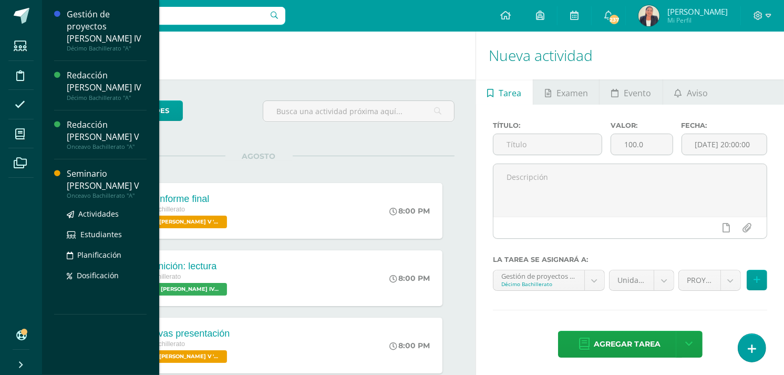
click at [102, 168] on div "Seminario [PERSON_NAME] V" at bounding box center [107, 180] width 80 height 24
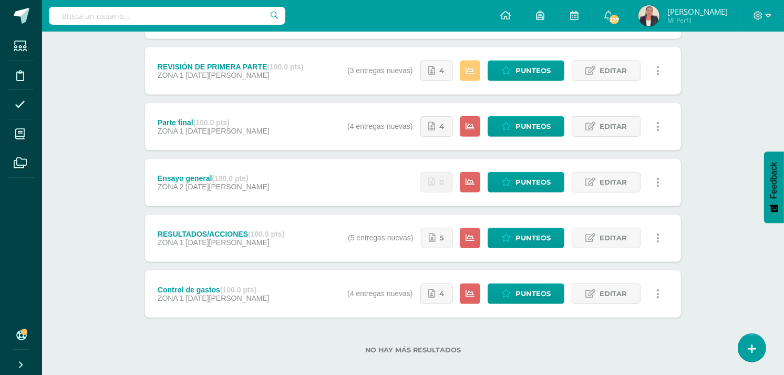
scroll to position [418, 0]
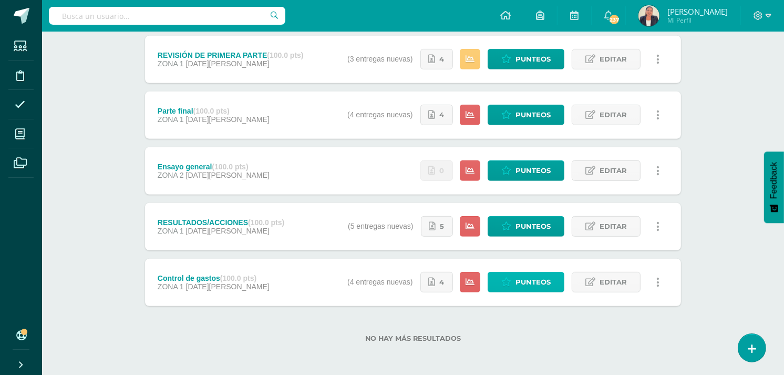
click at [540, 282] on span "Punteos" at bounding box center [532, 281] width 35 height 19
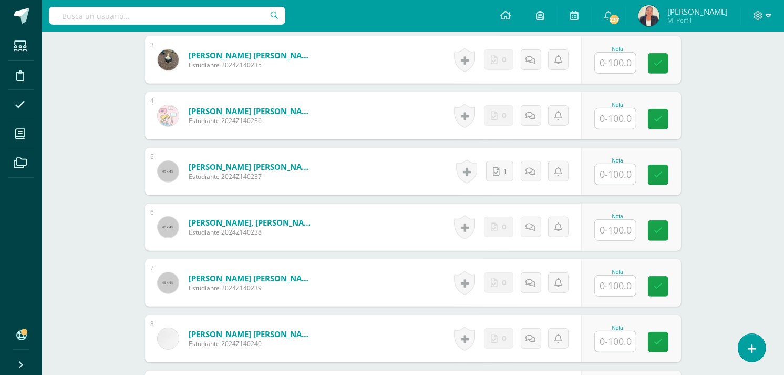
scroll to position [522, 0]
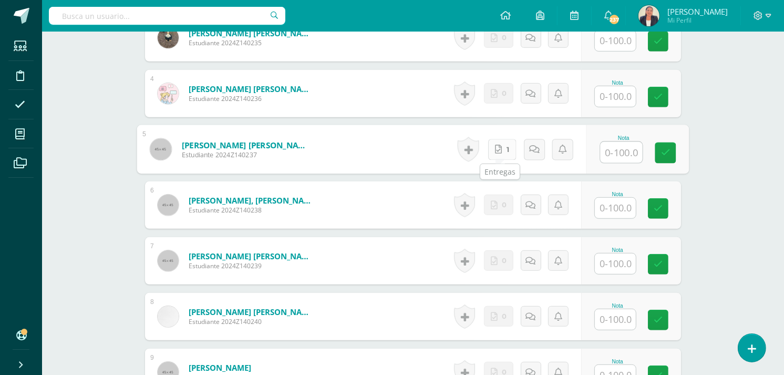
click at [499, 151] on icon at bounding box center [498, 148] width 7 height 9
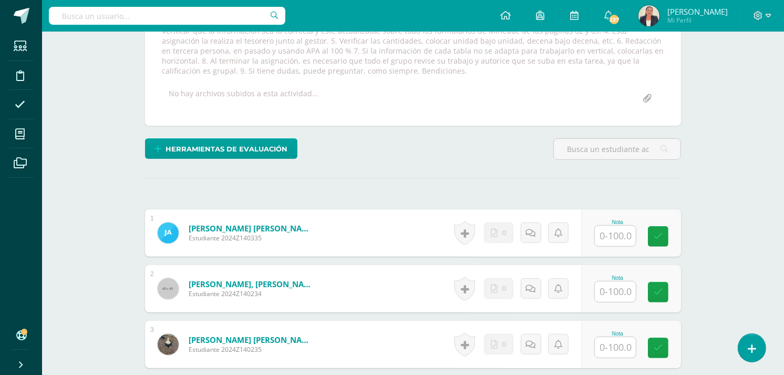
scroll to position [0, 0]
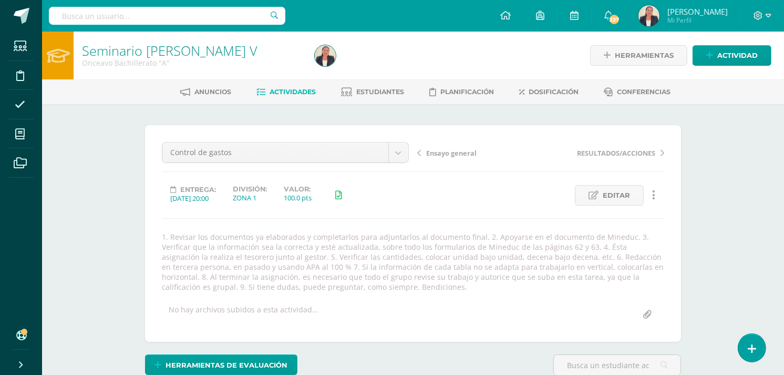
drag, startPoint x: 162, startPoint y: 235, endPoint x: 337, endPoint y: 285, distance: 182.4
click at [337, 285] on div "1. Revisar los documentos ya elaborados y completarlos para adjuntarlos al docu…" at bounding box center [413, 262] width 511 height 60
drag, startPoint x: 337, startPoint y: 285, endPoint x: 297, endPoint y: 270, distance: 43.2
copy div "1. Revisar los documentos ya elaborados y completarlos para adjuntarlos al docu…"
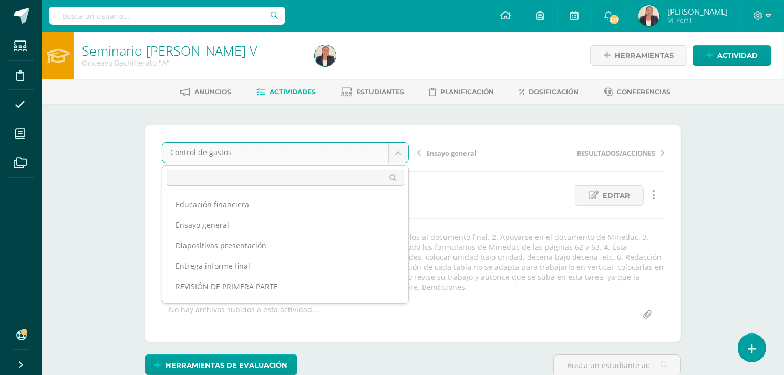
scroll to position [75, 0]
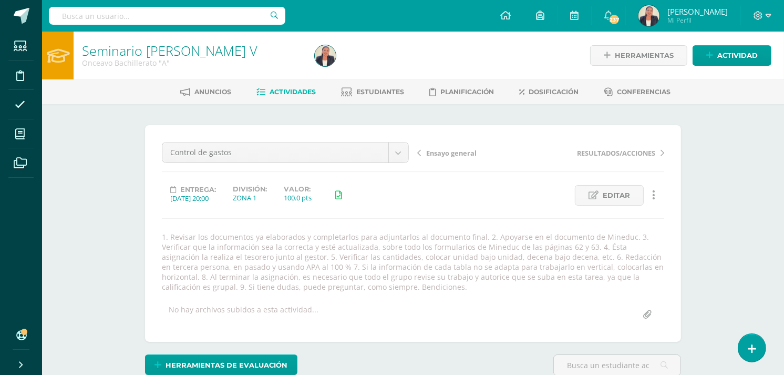
click at [292, 89] on span "Actividades" at bounding box center [293, 92] width 46 height 8
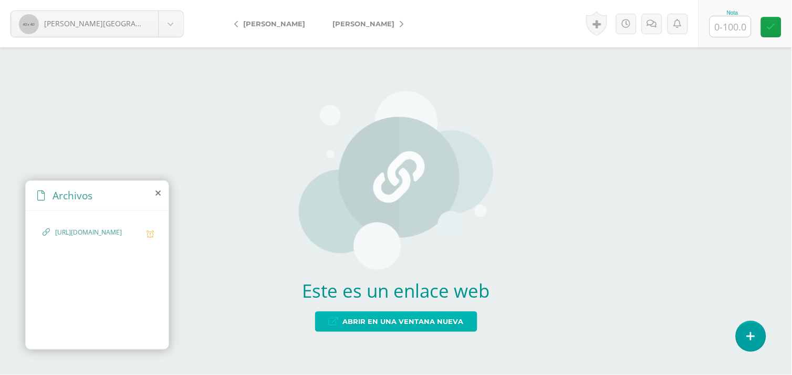
click at [324, 319] on link "Abrir en una ventana nueva" at bounding box center [396, 321] width 162 height 20
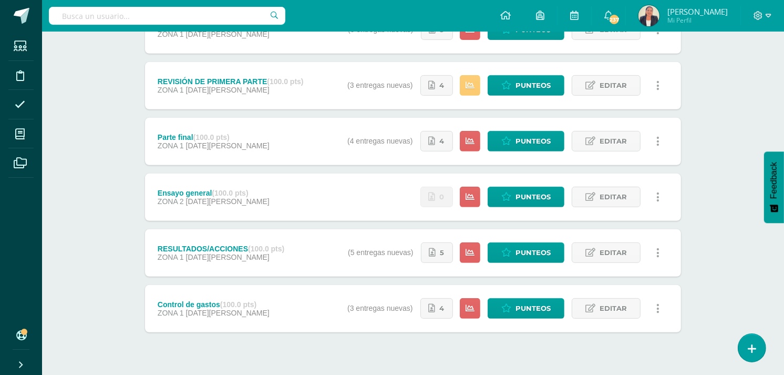
scroll to position [393, 0]
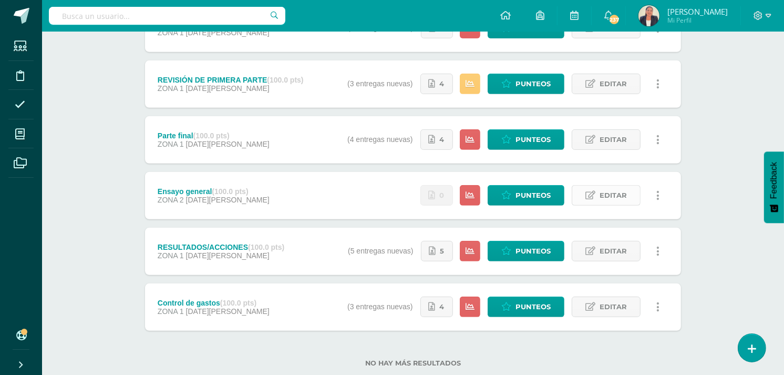
click at [590, 193] on icon at bounding box center [590, 195] width 10 height 9
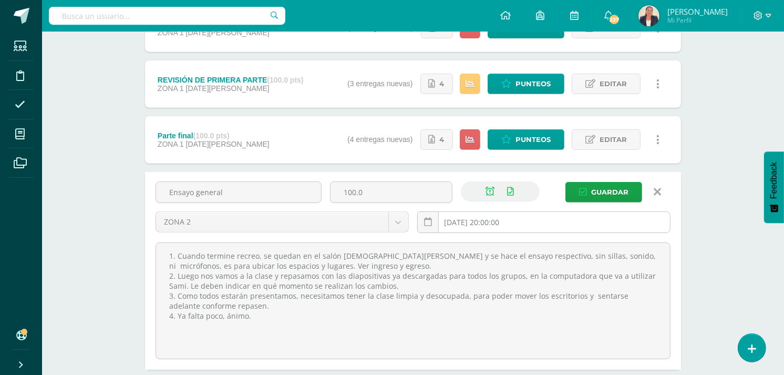
click at [550, 221] on input "[DATE] 20:00:00" at bounding box center [544, 222] width 252 height 20
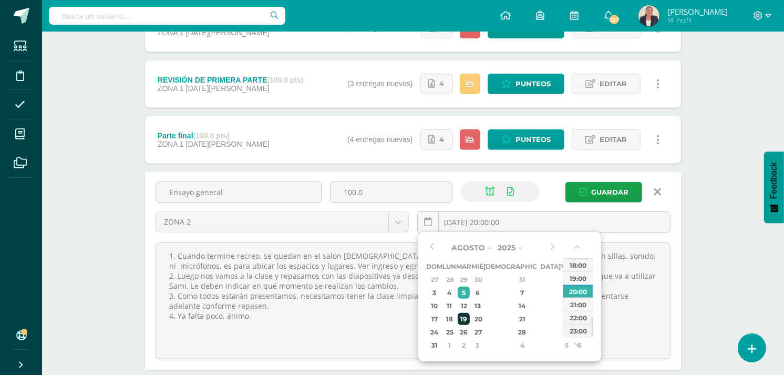
click at [470, 320] on div "19" at bounding box center [464, 319] width 12 height 12
type input "2025-08-19 20:00"
click at [596, 189] on span "Guardar" at bounding box center [609, 191] width 37 height 19
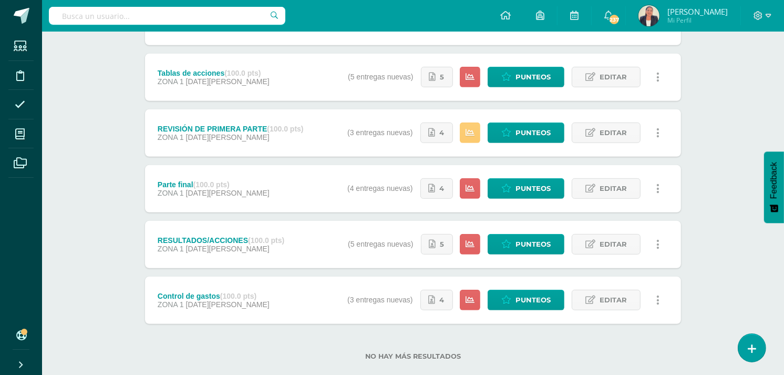
scroll to position [402, 0]
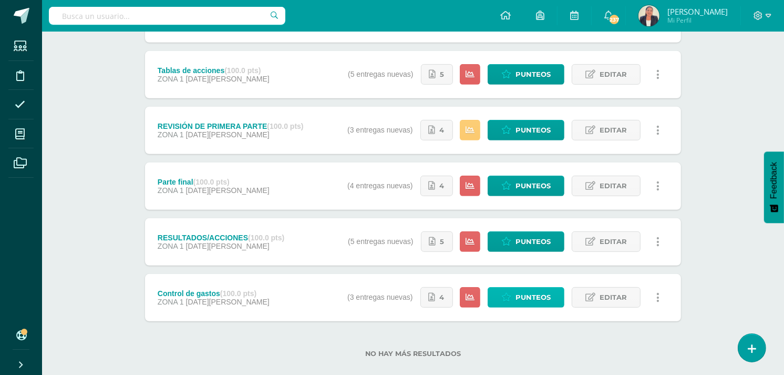
click at [528, 300] on span "Punteos" at bounding box center [532, 296] width 35 height 19
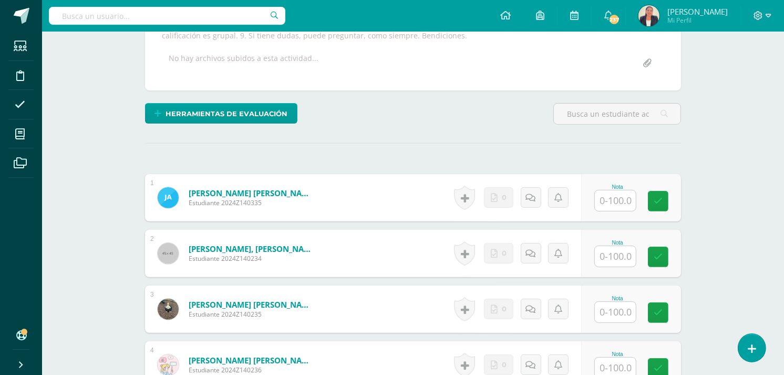
scroll to position [252, 0]
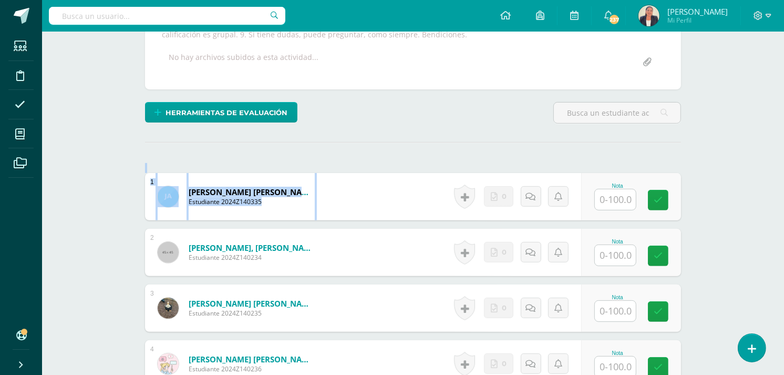
click at [784, 175] on html "Estudiantes Disciplina Asistencia Mis cursos Archivos Soporte Ayuda Reportar un…" at bounding box center [392, 293] width 784 height 1090
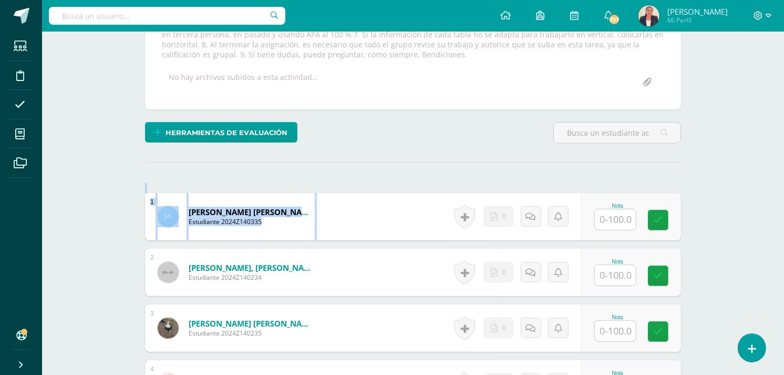
scroll to position [0, 0]
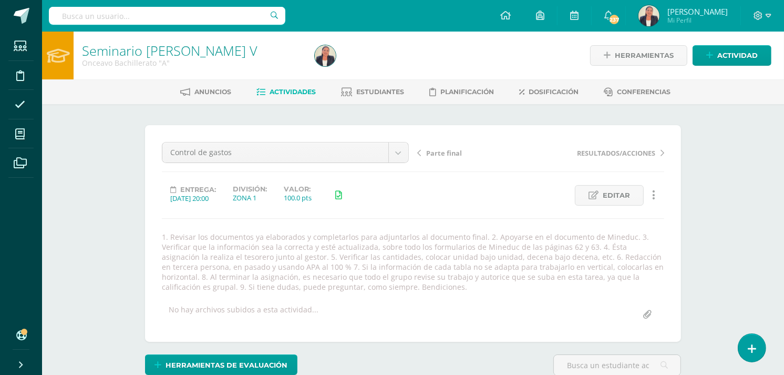
click at [660, 151] on icon at bounding box center [662, 152] width 4 height 7
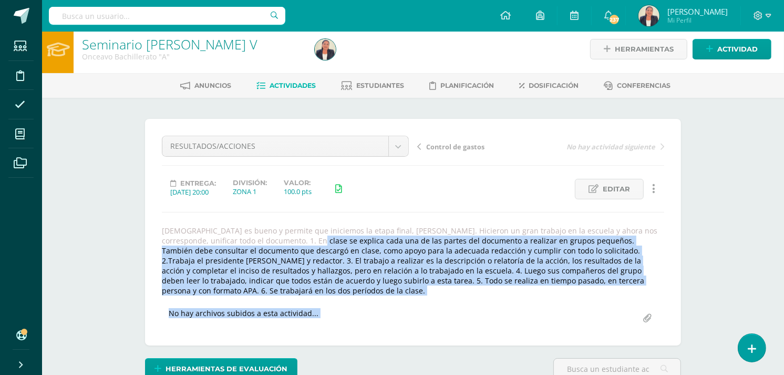
scroll to position [7, 0]
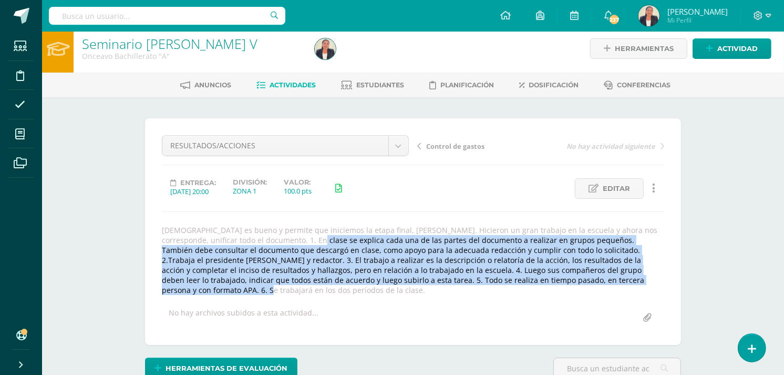
drag, startPoint x: 212, startPoint y: 240, endPoint x: 491, endPoint y: 281, distance: 282.6
click at [491, 281] on div "Dios es bueno y permite que iniciemos la etapa final, de seminario. Hicieron un…" at bounding box center [413, 260] width 511 height 70
drag, startPoint x: 491, startPoint y: 281, endPoint x: 482, endPoint y: 276, distance: 10.4
copy div "1. En clase se explica cada una de las partes del documento a realizar en grupo…"
click at [420, 143] on icon at bounding box center [419, 145] width 4 height 7
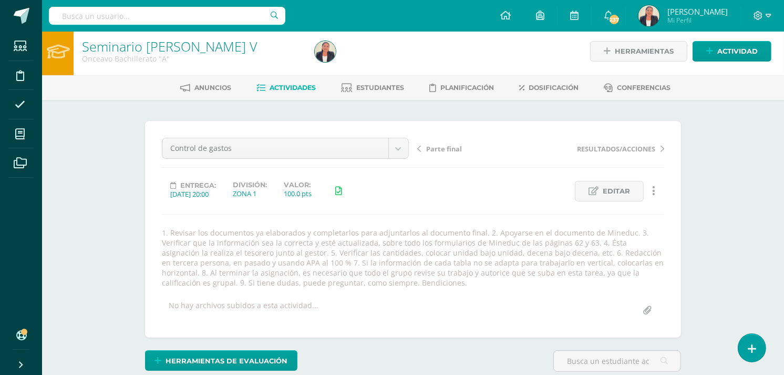
scroll to position [5, 0]
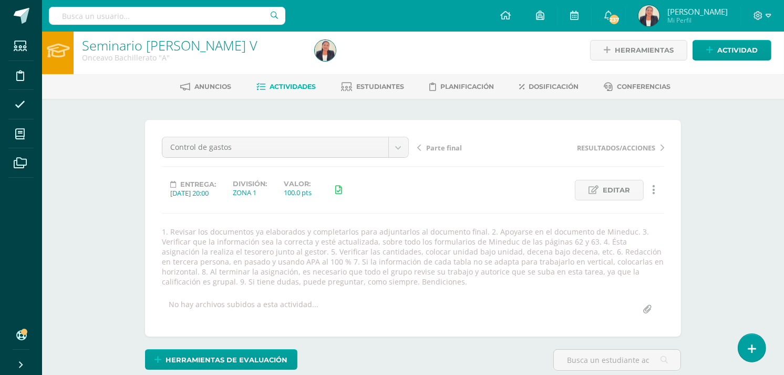
click at [419, 144] on icon at bounding box center [419, 147] width 4 height 7
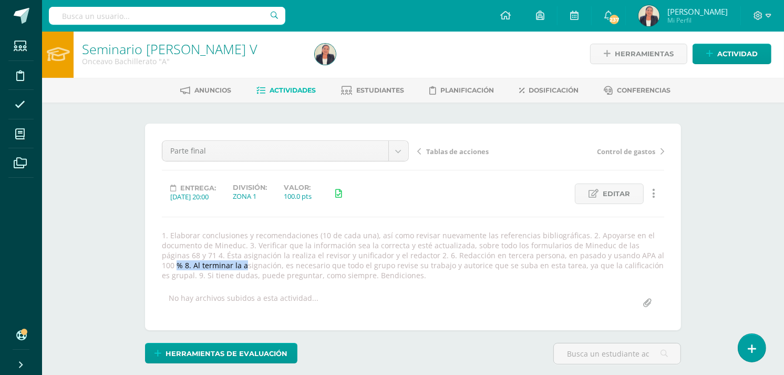
scroll to position [2, 0]
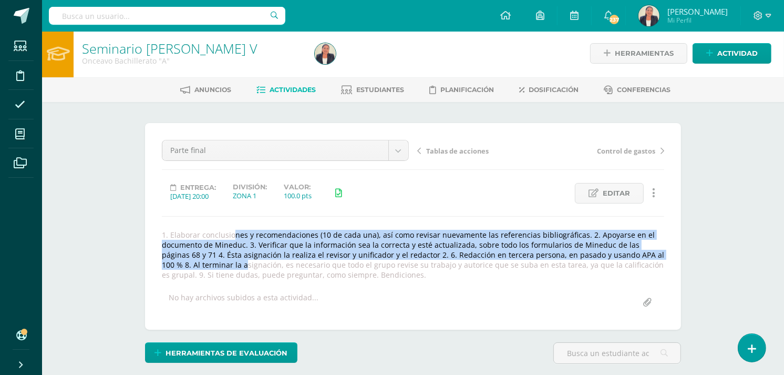
drag, startPoint x: 629, startPoint y: 254, endPoint x: 148, endPoint y: 229, distance: 482.5
click at [148, 229] on div "Parte final Educación financiera Ensayo general Ensayo general Diapositivas pre…" at bounding box center [413, 226] width 536 height 206
drag, startPoint x: 148, startPoint y: 229, endPoint x: 203, endPoint y: 237, distance: 56.3
copy div "1. Elaborar conclusiones y recomendaciones (10 de cada una), así como revisar n…"
click at [418, 150] on icon at bounding box center [419, 150] width 4 height 7
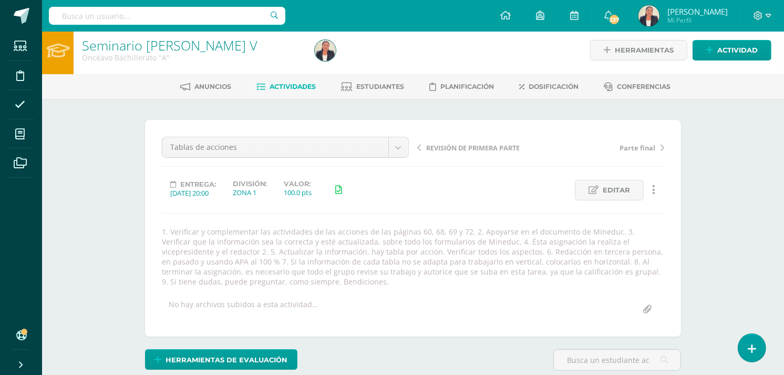
scroll to position [6, 0]
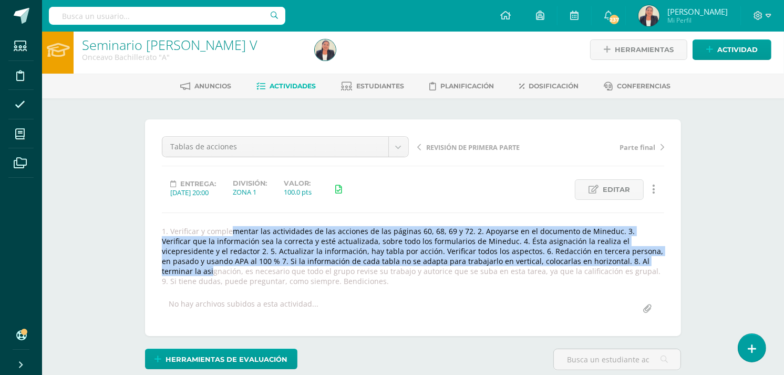
drag, startPoint x: 508, startPoint y: 262, endPoint x: 158, endPoint y: 232, distance: 351.2
click at [158, 232] on div "1. Verificar y complementar las actividades de las acciones de las páginas 60, …" at bounding box center [413, 256] width 511 height 60
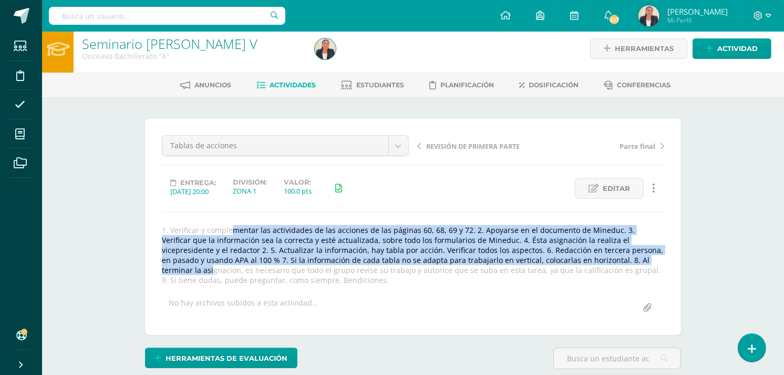
drag, startPoint x: 158, startPoint y: 232, endPoint x: 173, endPoint y: 230, distance: 15.4
copy div "1. Verificar y complementar las actividades de las acciones de las páginas 60, …"
click at [420, 144] on icon at bounding box center [419, 145] width 4 height 7
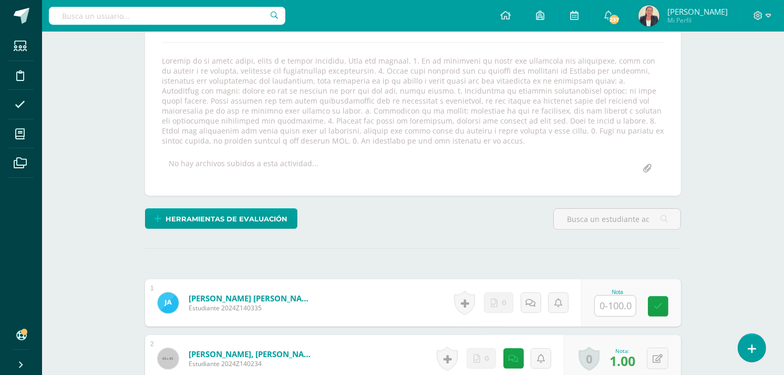
scroll to position [177, 0]
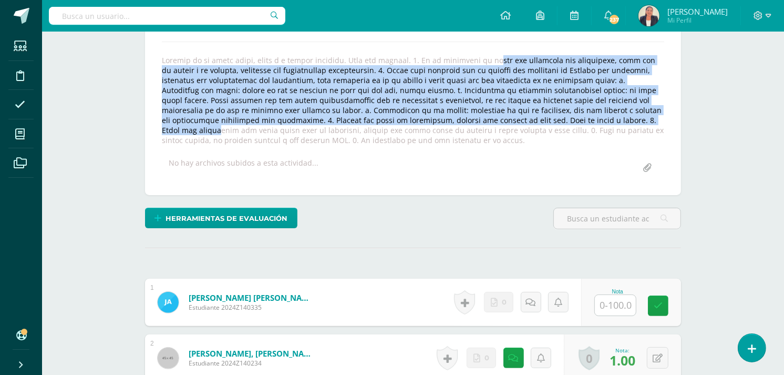
drag, startPoint x: 412, startPoint y: 60, endPoint x: 563, endPoint y: 117, distance: 160.6
click at [563, 117] on div at bounding box center [413, 100] width 511 height 90
copy div "Se le entregará la copia del documento que entregaron, para que lo revise y lo …"
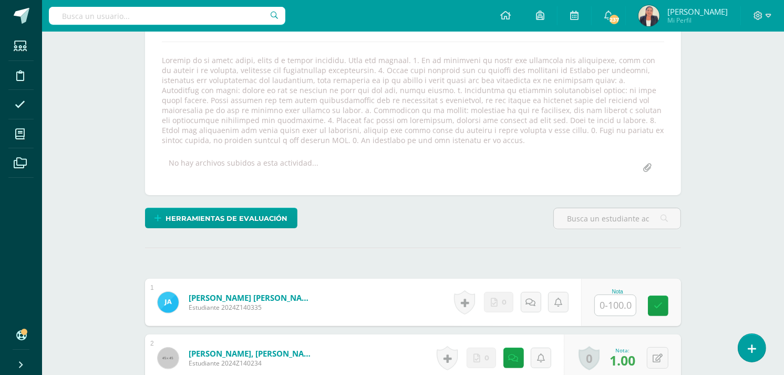
click at [397, 143] on div at bounding box center [413, 100] width 511 height 90
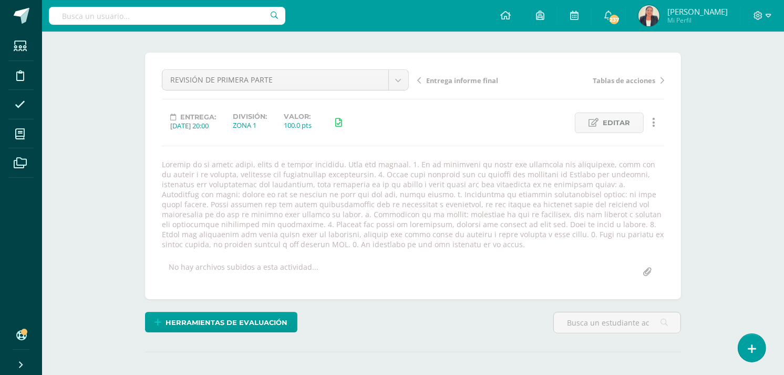
scroll to position [61, 0]
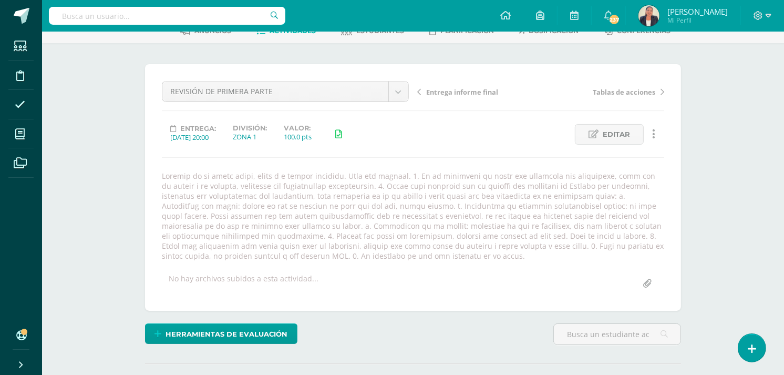
click at [286, 224] on div at bounding box center [413, 216] width 511 height 90
click at [615, 128] on span "Editar" at bounding box center [616, 134] width 27 height 19
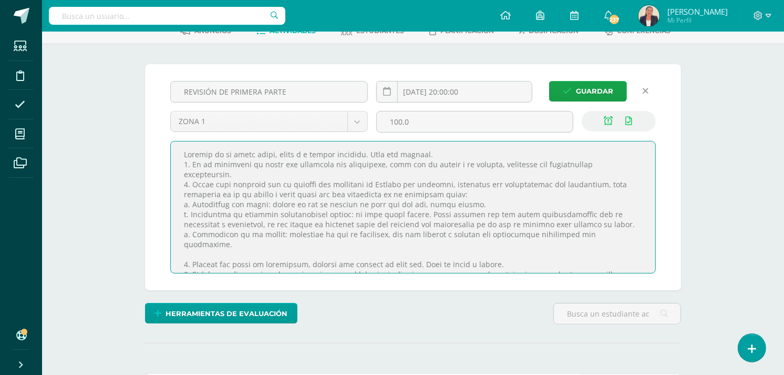
click at [264, 212] on textarea at bounding box center [413, 206] width 484 height 131
click at [636, 213] on textarea at bounding box center [413, 206] width 484 height 131
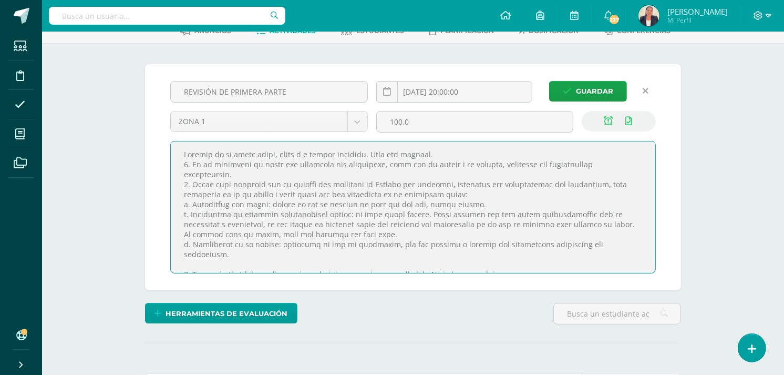
click at [382, 163] on textarea at bounding box center [413, 206] width 484 height 131
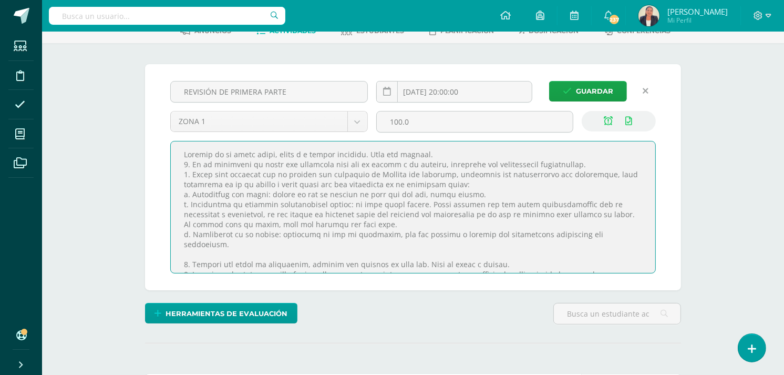
click at [381, 163] on textarea at bounding box center [413, 206] width 484 height 131
click at [365, 224] on textarea at bounding box center [413, 206] width 484 height 131
click at [345, 243] on textarea at bounding box center [413, 206] width 484 height 131
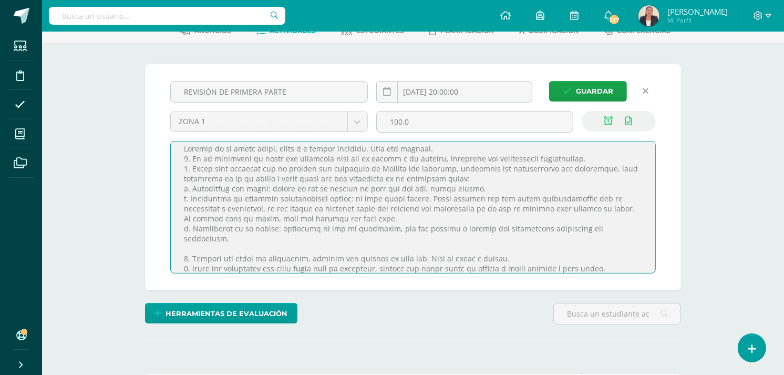
scroll to position [16, 0]
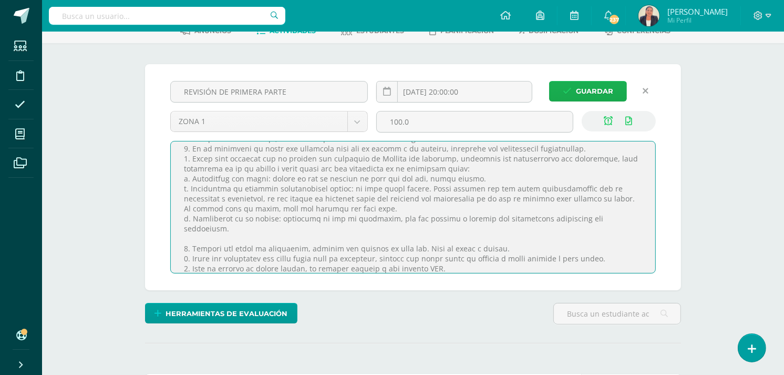
type textarea "Estamos en la etapa final, ánimo y a seguir adelante. Dios con ustedes. 1. Se l…"
click at [595, 88] on span "Guardar" at bounding box center [594, 90] width 37 height 19
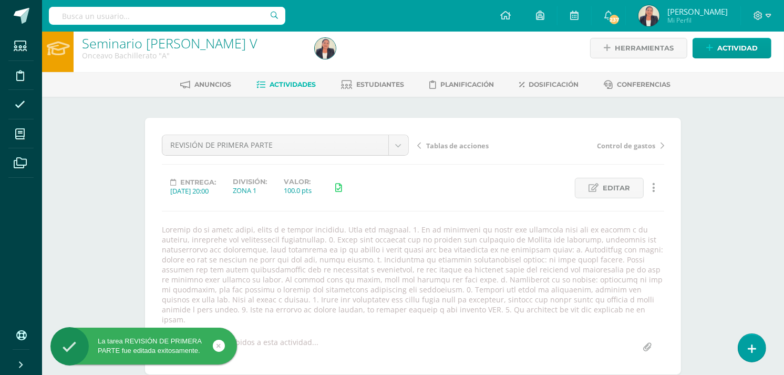
scroll to position [2, 0]
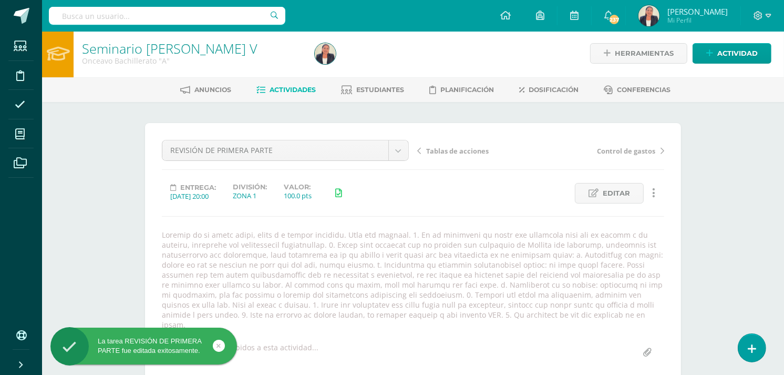
click at [418, 149] on icon at bounding box center [419, 150] width 4 height 7
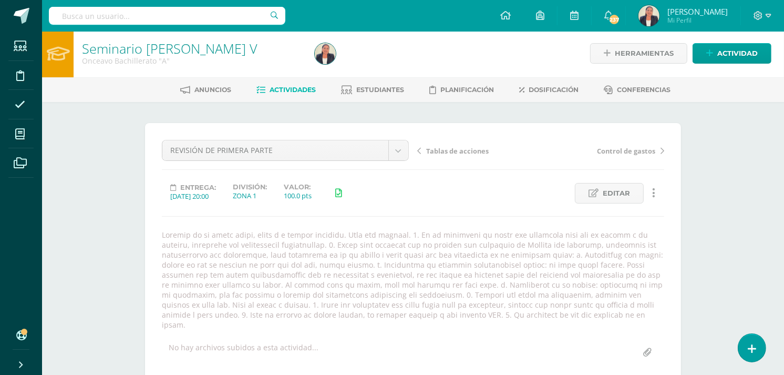
scroll to position [3, 0]
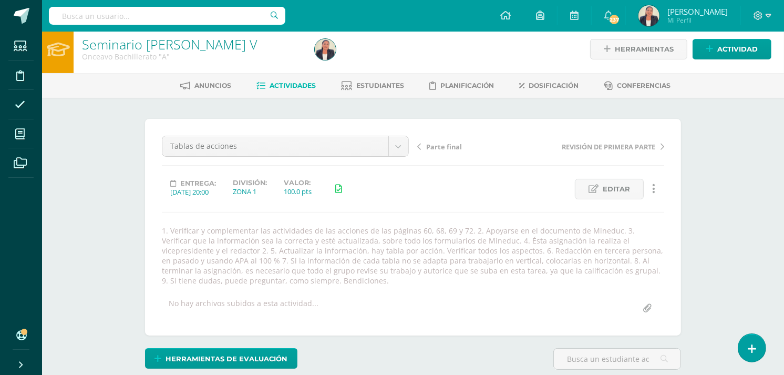
scroll to position [7, 0]
click at [298, 83] on span "Actividades" at bounding box center [293, 85] width 46 height 8
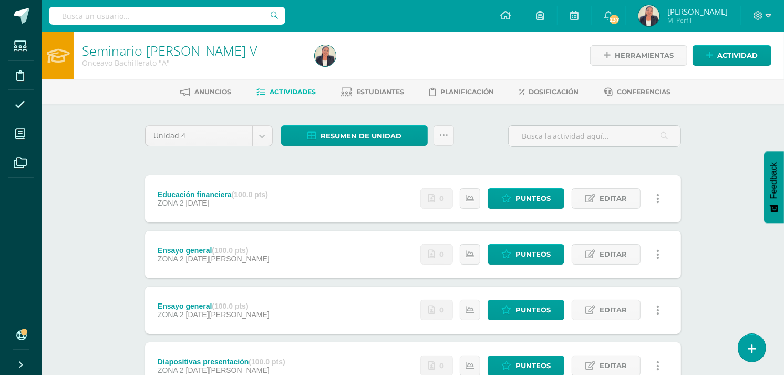
click at [655, 249] on link at bounding box center [658, 254] width 20 height 20
click at [628, 320] on link "Eliminar" at bounding box center [639, 320] width 108 height 16
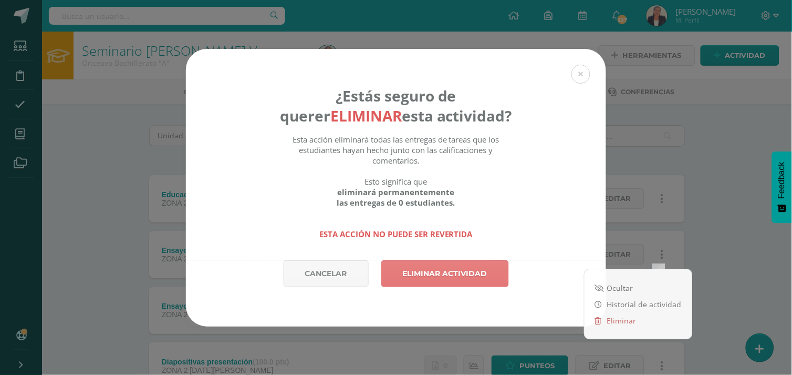
click at [488, 269] on link "Eliminar actividad" at bounding box center [445, 273] width 128 height 27
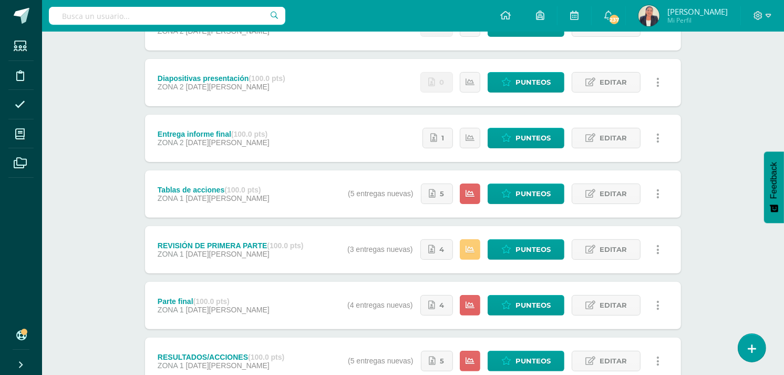
scroll to position [225, 0]
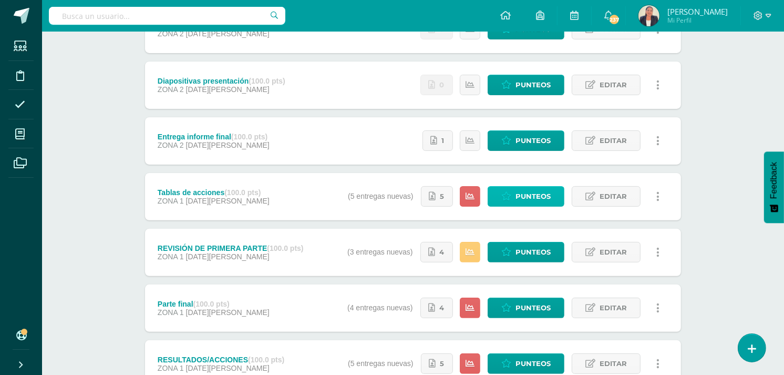
click at [532, 193] on span "Punteos" at bounding box center [532, 196] width 35 height 19
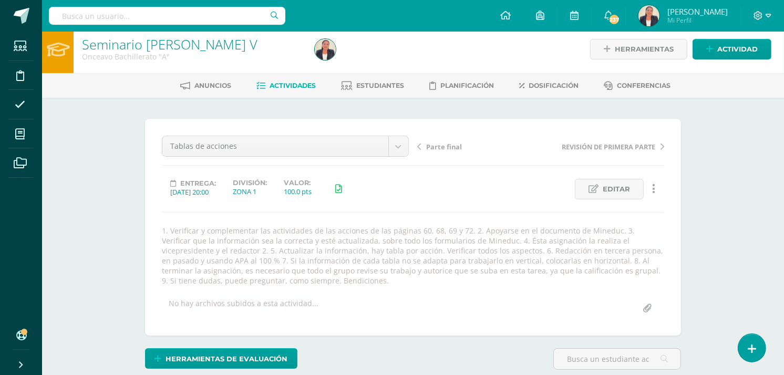
scroll to position [7, 0]
click at [298, 84] on span "Actividades" at bounding box center [293, 85] width 46 height 8
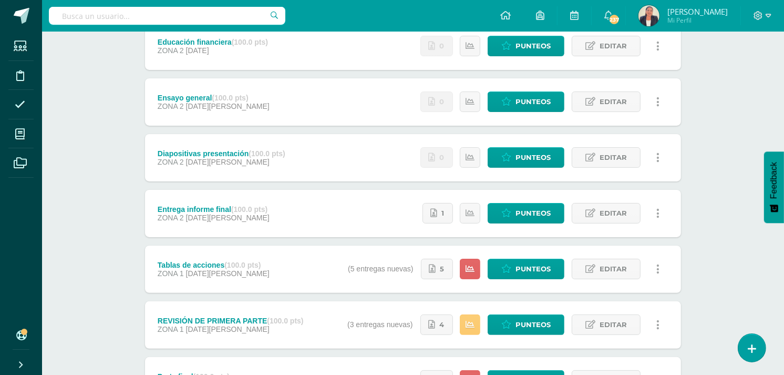
scroll to position [156, 0]
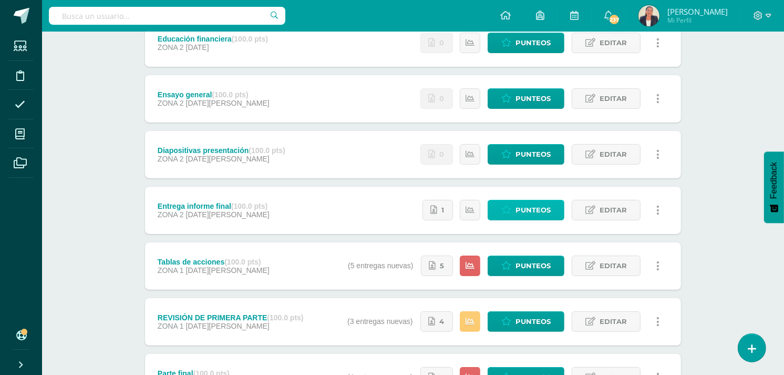
click at [531, 209] on span "Punteos" at bounding box center [532, 209] width 35 height 19
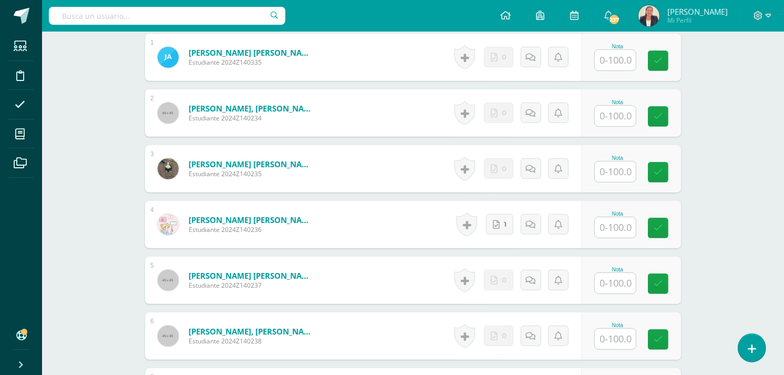
scroll to position [390, 0]
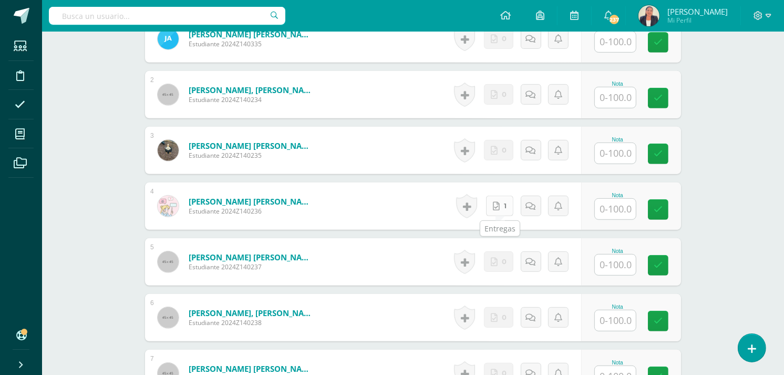
click at [501, 203] on link "1" at bounding box center [499, 205] width 27 height 20
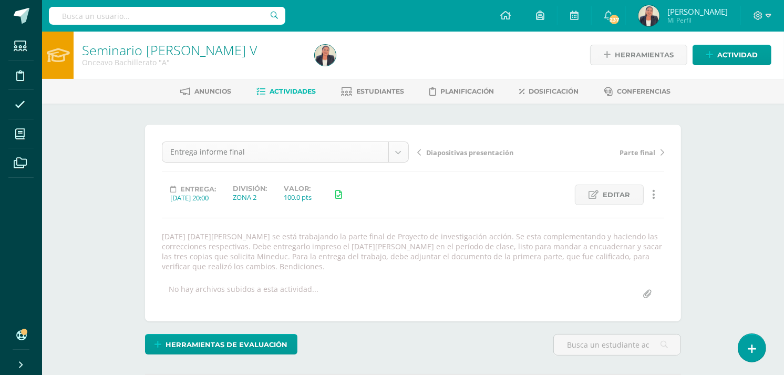
scroll to position [1, 0]
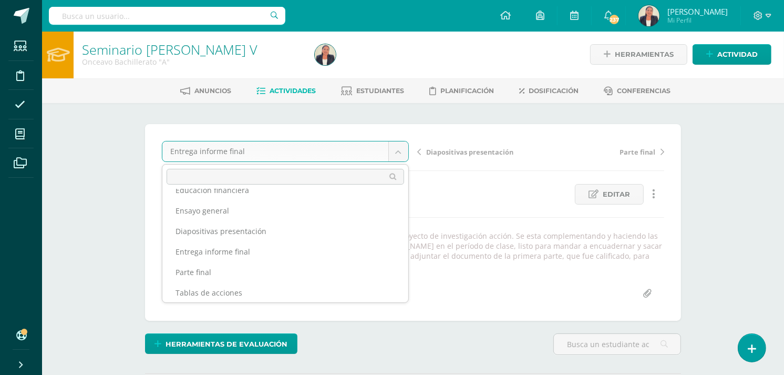
scroll to position [79, 0]
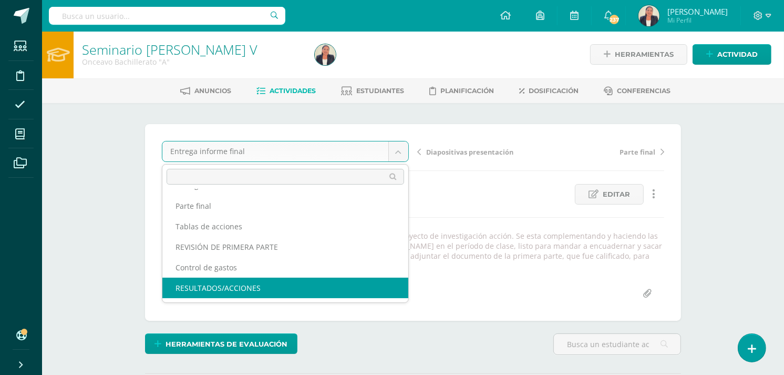
select select "/dashboard/teacher/grade-activity/30521/"
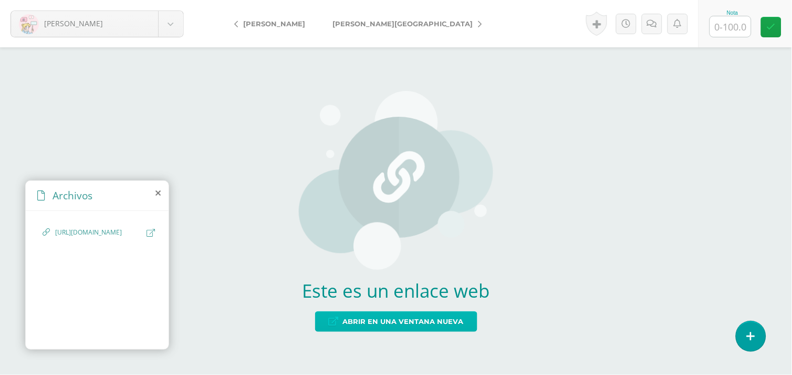
click at [450, 317] on span "Abrir en una ventana nueva" at bounding box center [403, 321] width 121 height 19
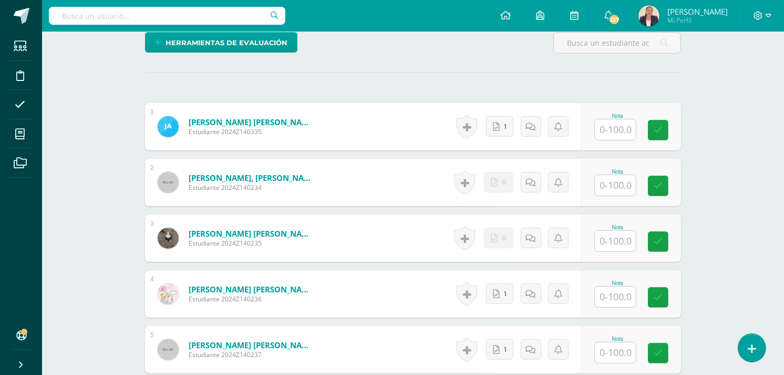
scroll to position [333, 0]
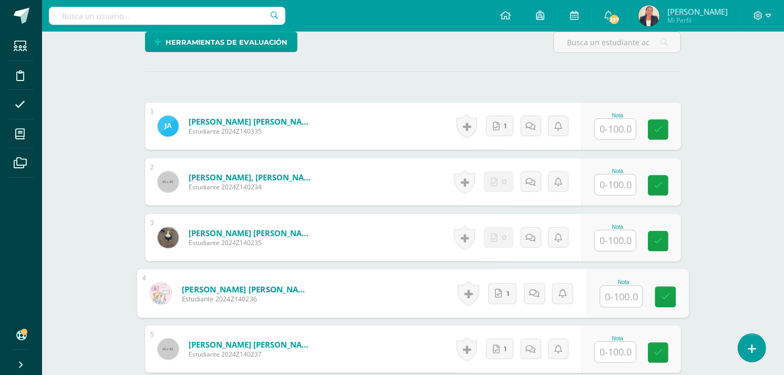
click at [601, 286] on input "text" at bounding box center [622, 296] width 42 height 21
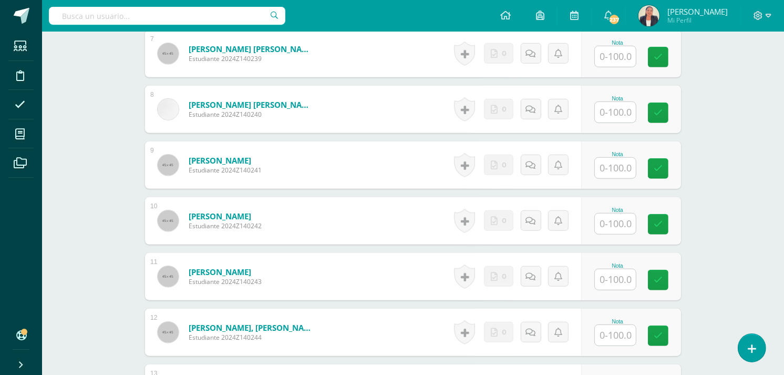
scroll to position [743, 0]
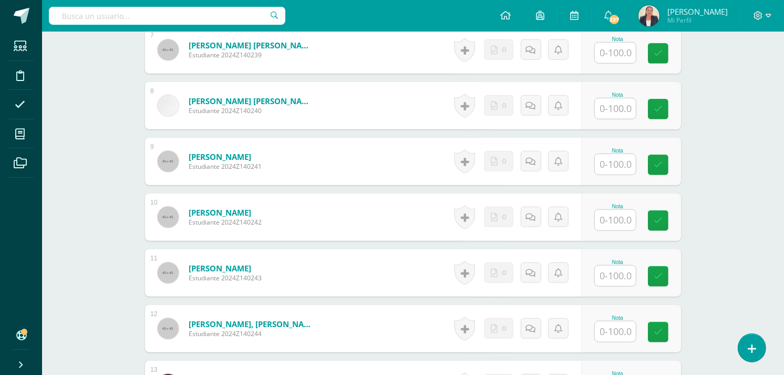
type input "100"
click at [615, 98] on input "text" at bounding box center [622, 108] width 42 height 21
type input "100"
click at [610, 154] on input "text" at bounding box center [622, 164] width 42 height 21
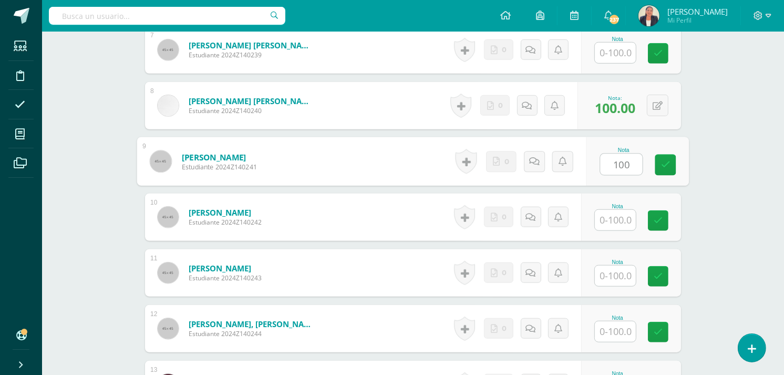
type input "100"
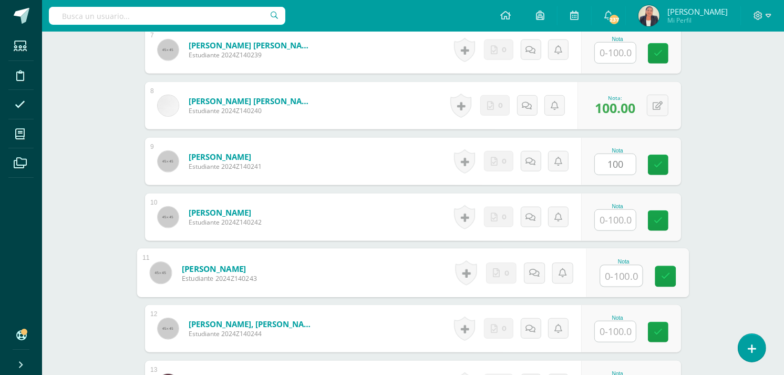
click at [611, 265] on input "text" at bounding box center [622, 275] width 42 height 21
type input "100"
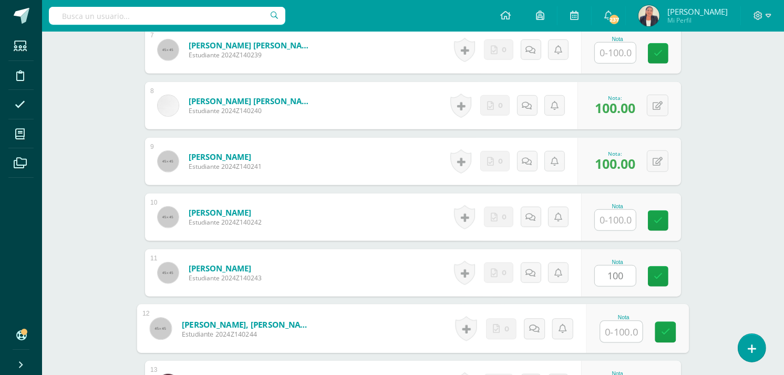
click at [617, 321] on input "text" at bounding box center [622, 331] width 42 height 21
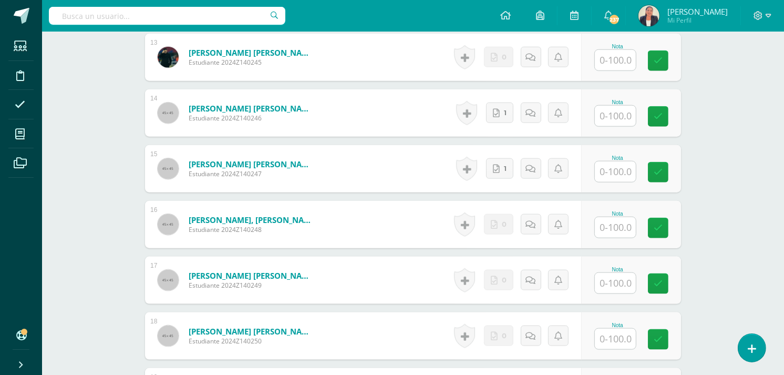
scroll to position [1073, 0]
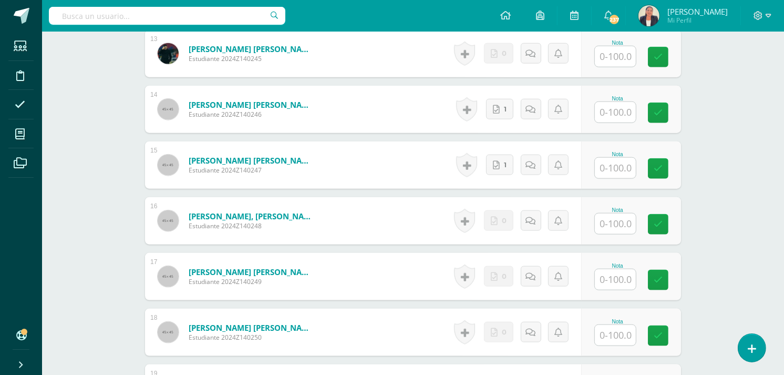
type input "100"
click at [616, 160] on input "text" at bounding box center [622, 168] width 42 height 21
type input "100"
click at [616, 269] on input "text" at bounding box center [622, 279] width 42 height 21
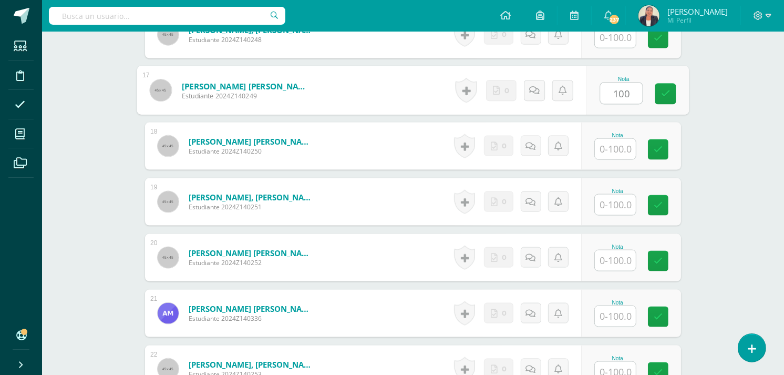
scroll to position [1267, 0]
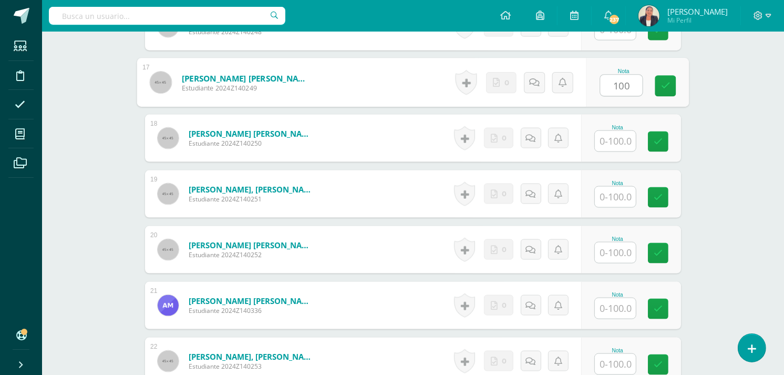
type input "100"
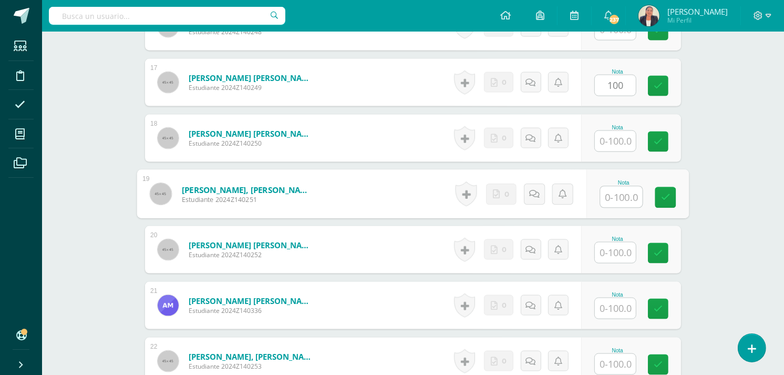
click at [606, 187] on input "text" at bounding box center [622, 197] width 42 height 21
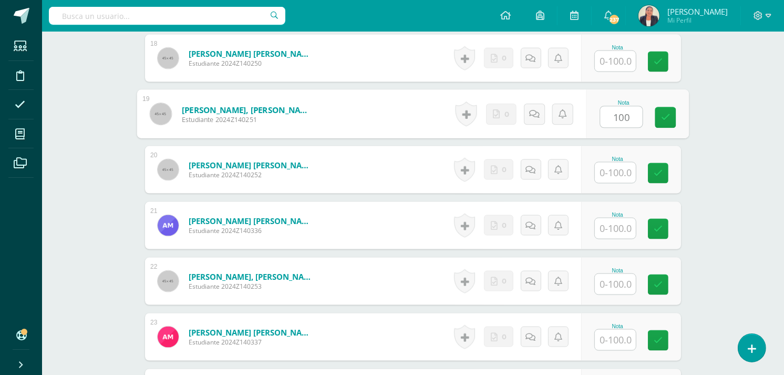
scroll to position [1351, 0]
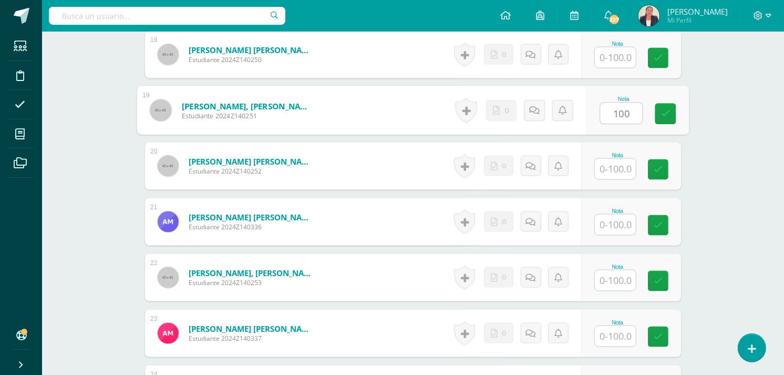
type input "100"
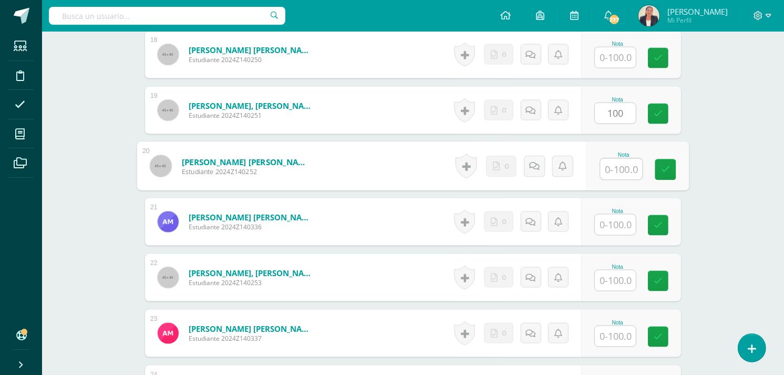
click at [614, 163] on input "text" at bounding box center [622, 169] width 42 height 21
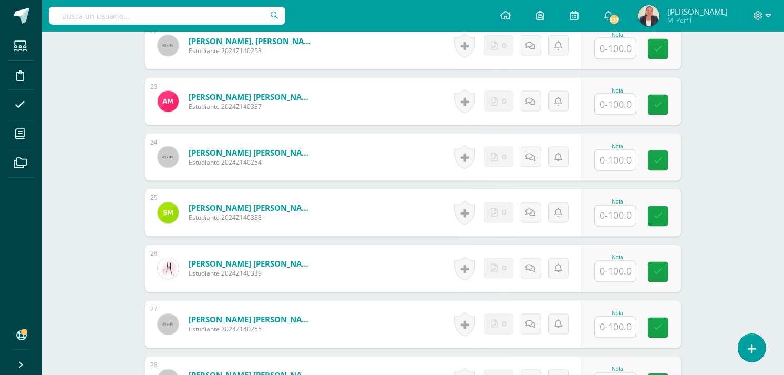
scroll to position [1587, 0]
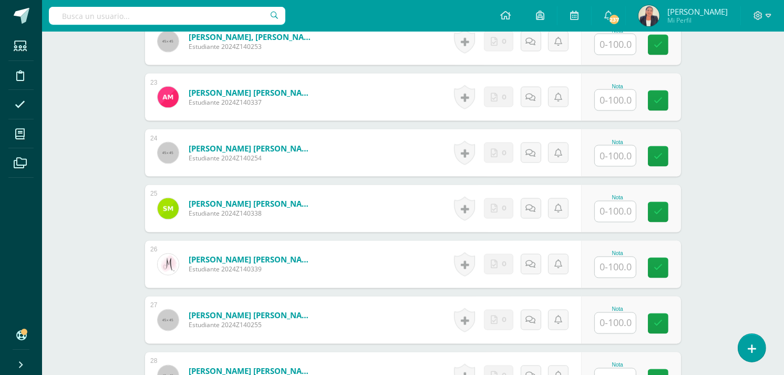
type input "100"
click at [612, 146] on input "text" at bounding box center [622, 156] width 42 height 21
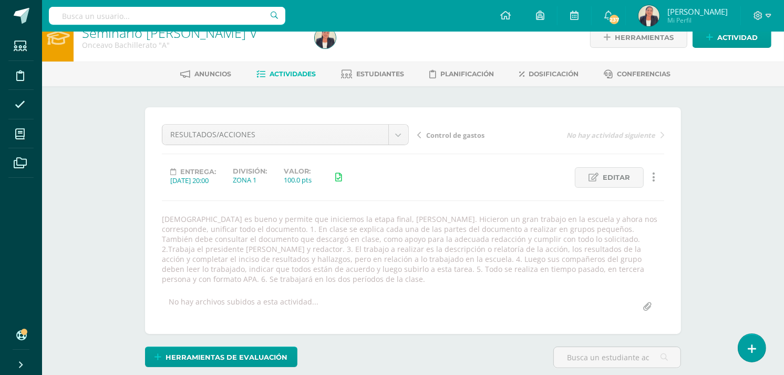
scroll to position [0, 0]
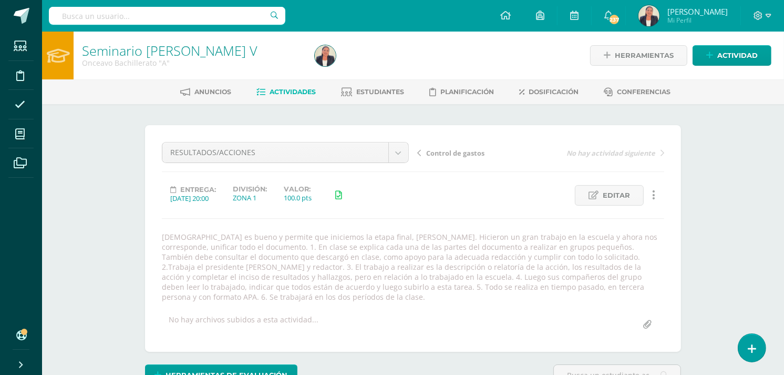
type input "100"
click at [418, 152] on icon at bounding box center [419, 152] width 4 height 7
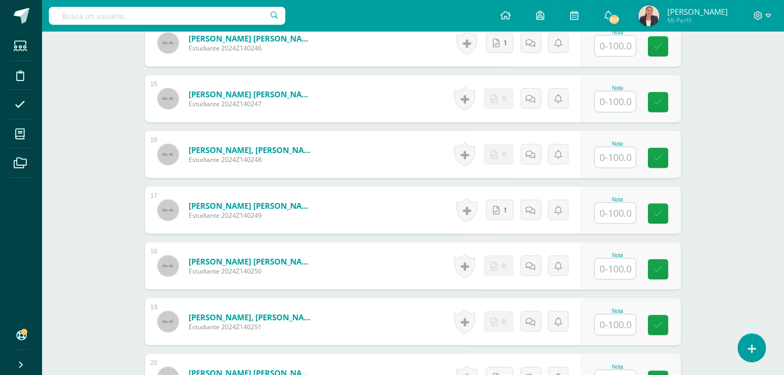
scroll to position [1137, 0]
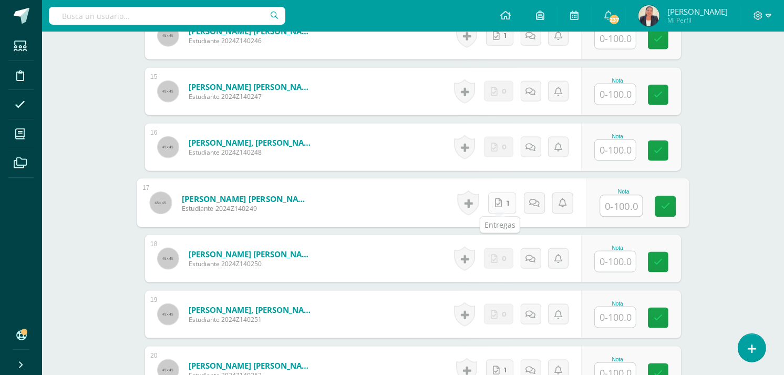
click at [497, 201] on icon at bounding box center [498, 202] width 7 height 9
click at [626, 207] on input "text" at bounding box center [622, 205] width 42 height 21
type input "1"
click at [532, 200] on icon at bounding box center [534, 202] width 11 height 9
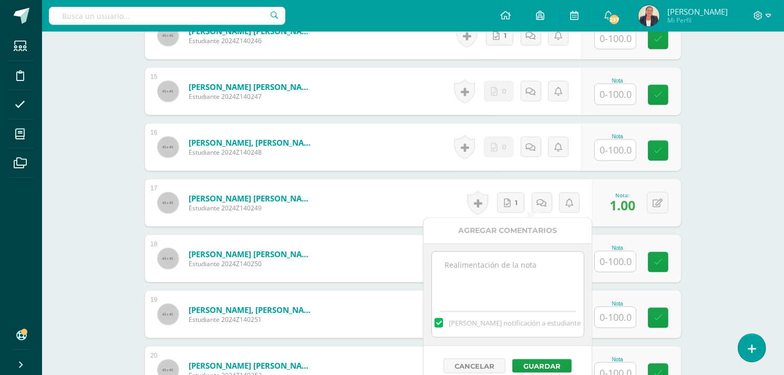
click at [513, 270] on textarea at bounding box center [508, 278] width 152 height 53
type textarea "Faltan todas las tablas del documento, las cuales se asignaron al tesorero."
click at [554, 364] on button "Guardar" at bounding box center [541, 366] width 59 height 14
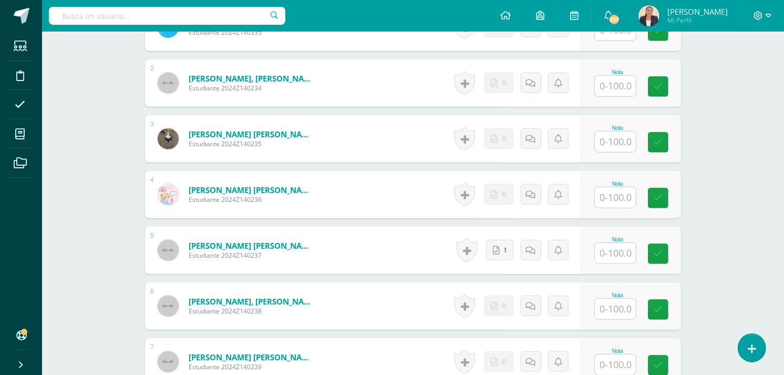
scroll to position [418, 0]
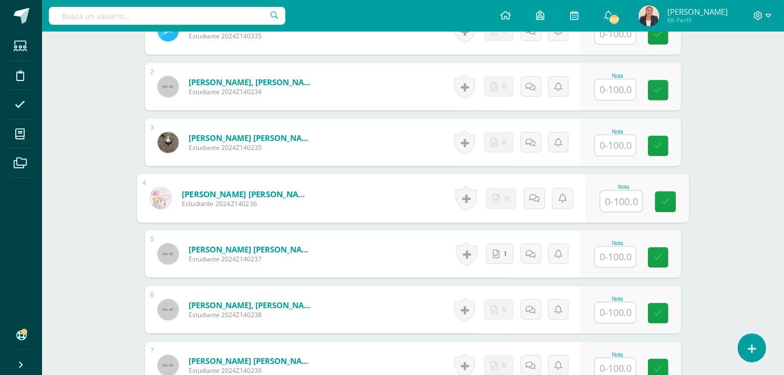
click at [616, 192] on input "text" at bounding box center [622, 201] width 42 height 21
type input "1"
click at [537, 198] on icon at bounding box center [534, 197] width 11 height 9
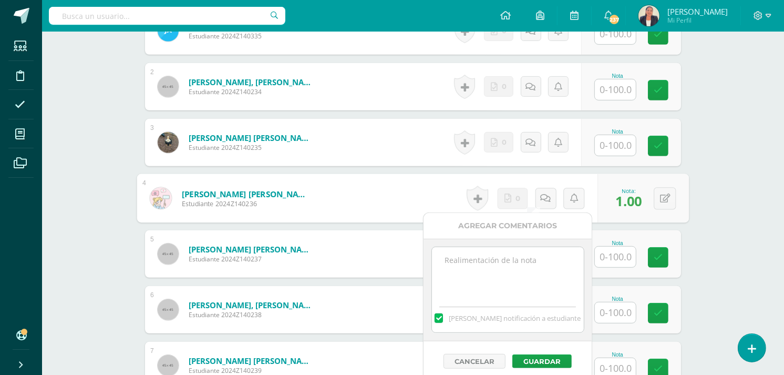
click at [505, 256] on textarea at bounding box center [508, 273] width 152 height 53
type textarea "Urge completar el informe del tesorero."
click at [540, 359] on button "Guardar" at bounding box center [541, 361] width 59 height 14
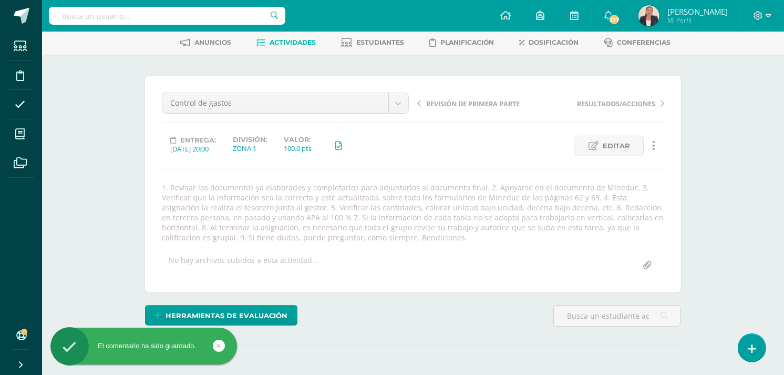
scroll to position [0, 0]
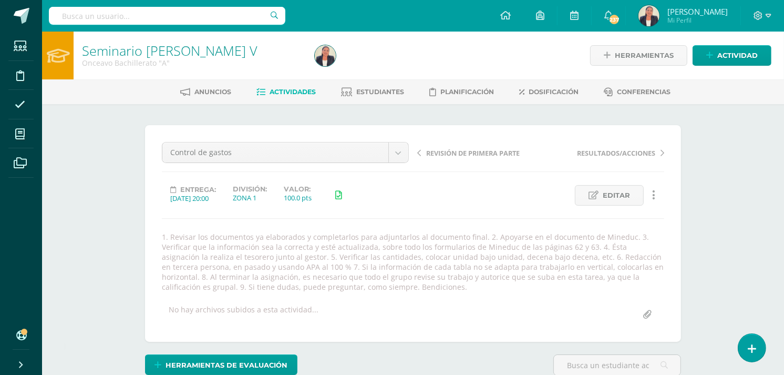
click at [421, 148] on link "REVISIÓN DE PRIMERA PARTE" at bounding box center [478, 152] width 123 height 11
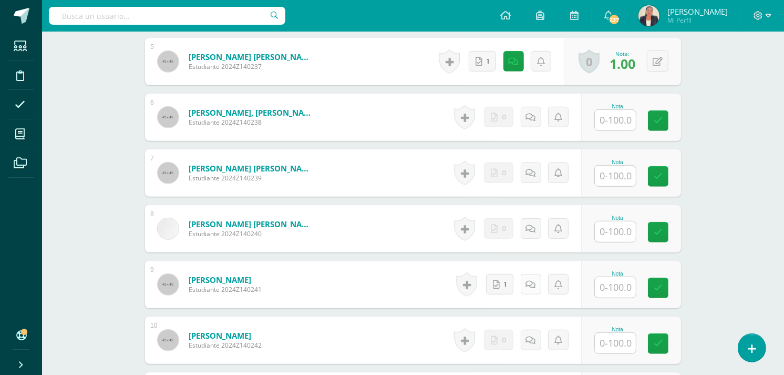
scroll to position [650, 0]
click at [498, 279] on icon at bounding box center [498, 283] width 7 height 9
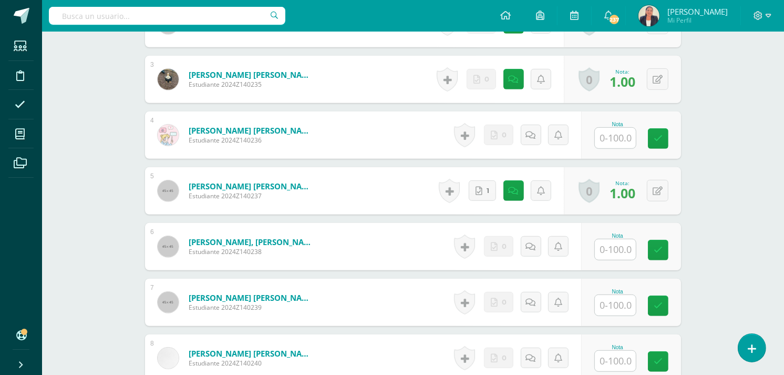
scroll to position [505, 0]
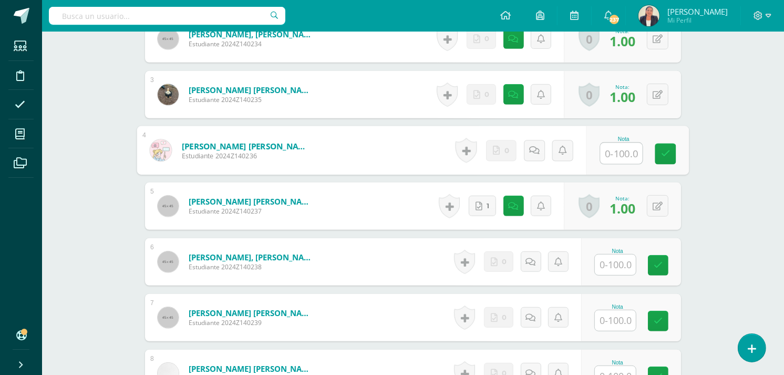
click at [605, 144] on input "text" at bounding box center [622, 153] width 42 height 21
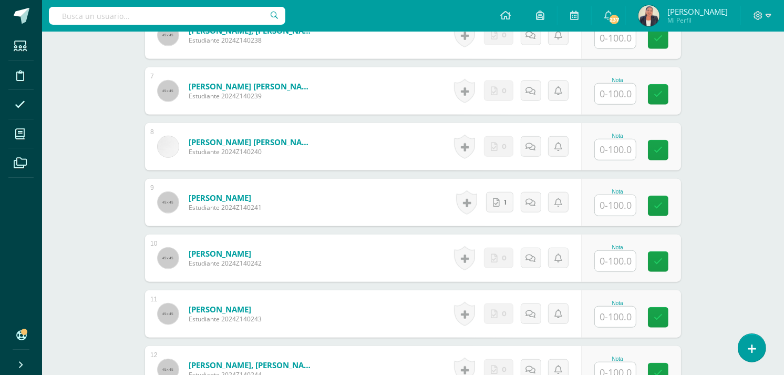
scroll to position [736, 0]
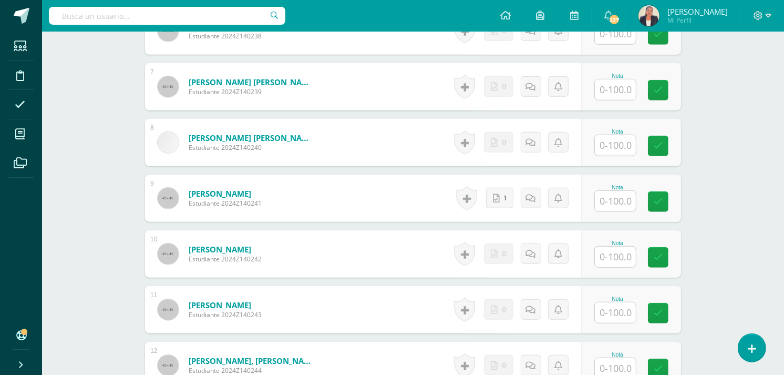
type input "100"
click at [613, 135] on input "text" at bounding box center [622, 145] width 42 height 21
type input "100"
click at [612, 191] on input "text" at bounding box center [615, 201] width 41 height 20
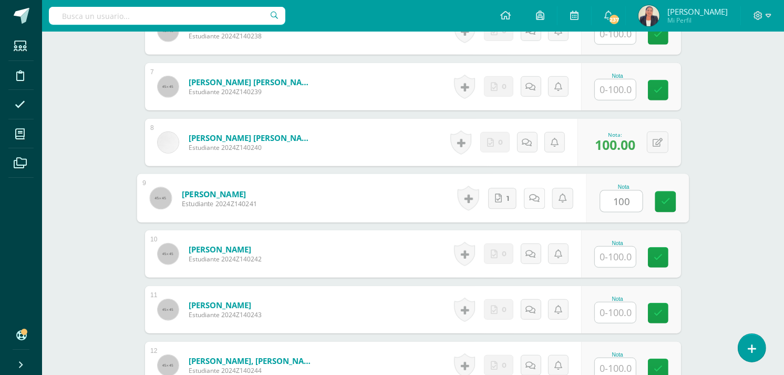
type input "100"
click at [537, 193] on icon at bounding box center [534, 197] width 11 height 9
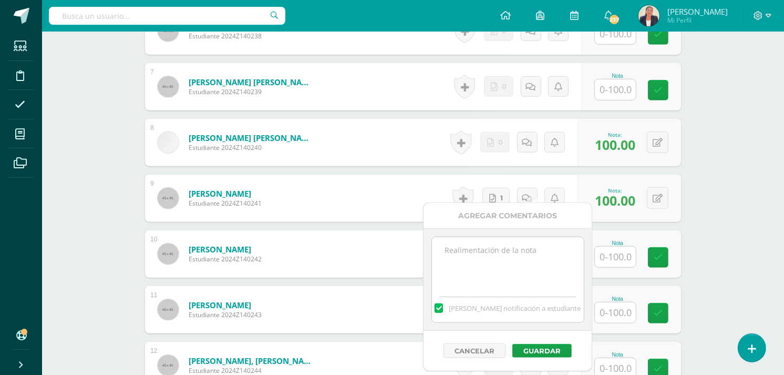
click at [508, 249] on textarea at bounding box center [508, 263] width 152 height 53
type textarea "Faltó colocar el día de la presentación."
click at [523, 350] on button "Guardar" at bounding box center [541, 351] width 59 height 14
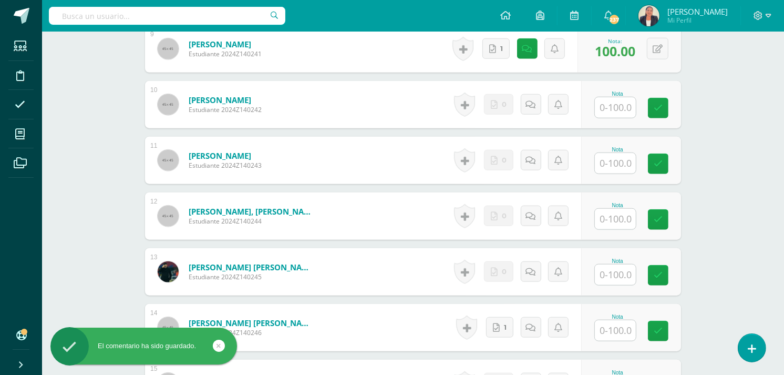
scroll to position [894, 0]
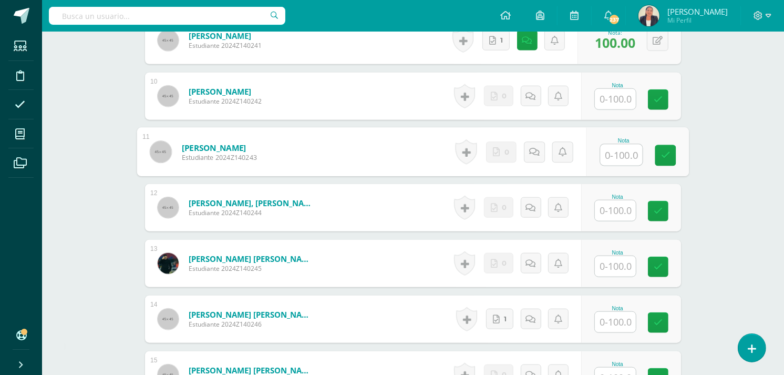
click at [624, 145] on input "text" at bounding box center [622, 154] width 42 height 21
type input "100"
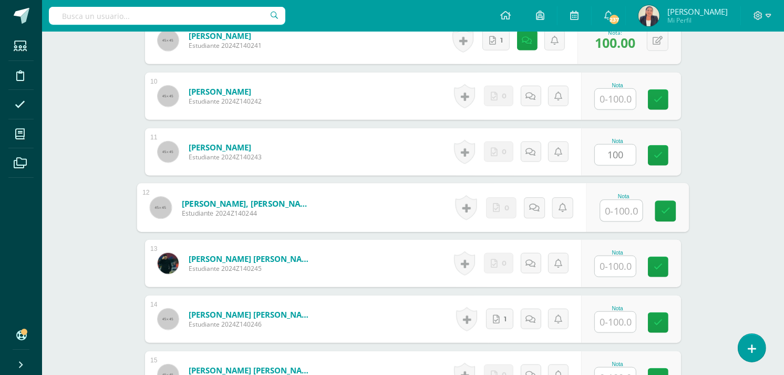
click at [608, 200] on input "text" at bounding box center [622, 210] width 42 height 21
type input "100"
click at [606, 367] on input "text" at bounding box center [615, 377] width 41 height 20
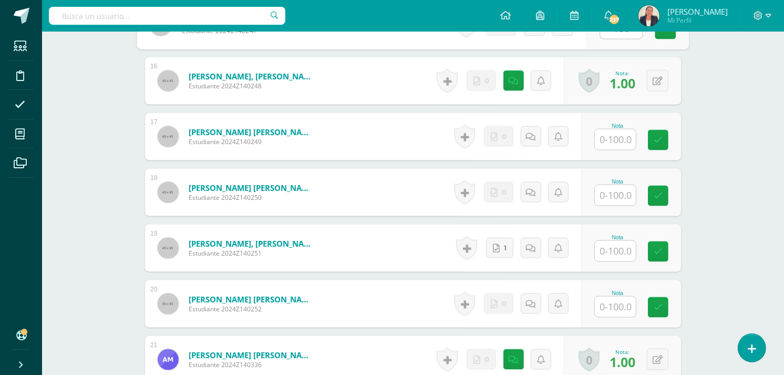
scroll to position [1239, 0]
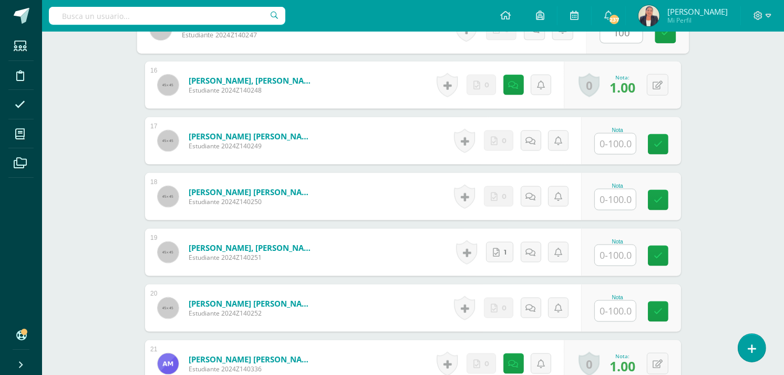
type input "100"
click at [608, 133] on input "text" at bounding box center [615, 143] width 41 height 20
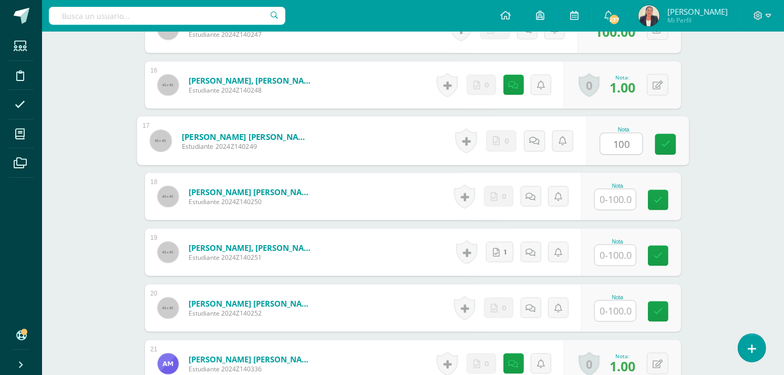
type input "100"
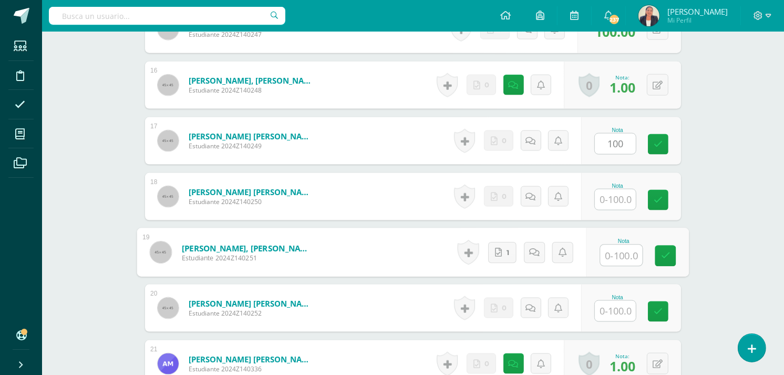
click at [622, 245] on input "text" at bounding box center [622, 255] width 42 height 21
type input "100"
click at [611, 301] on input "text" at bounding box center [615, 311] width 41 height 20
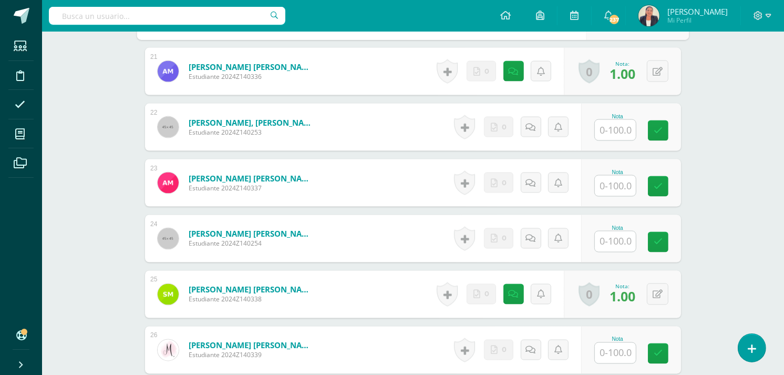
scroll to position [1535, 0]
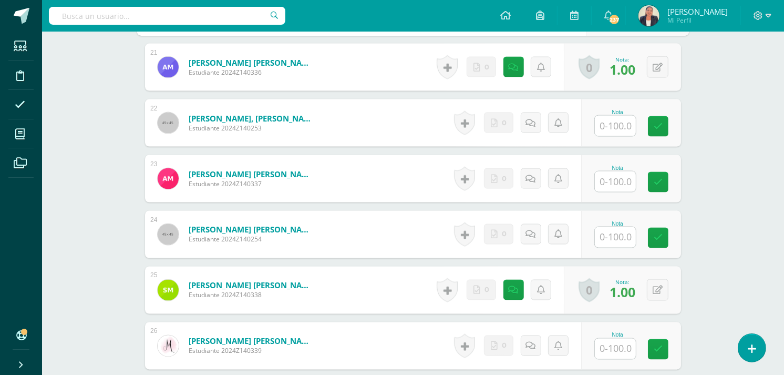
type input "100"
click at [610, 227] on input "text" at bounding box center [615, 237] width 41 height 20
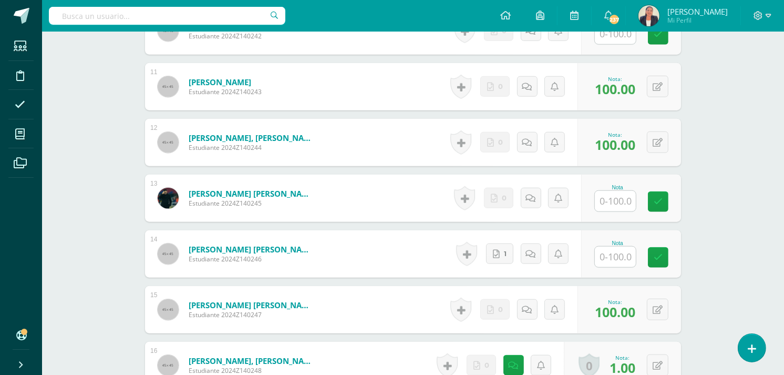
scroll to position [0, 0]
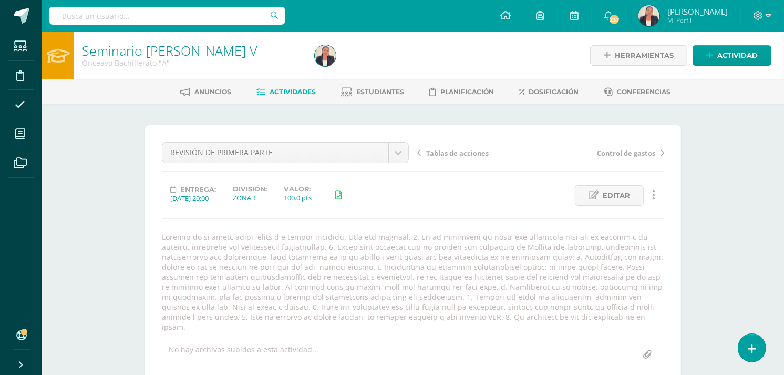
type input "100"
click at [420, 149] on icon at bounding box center [419, 152] width 4 height 7
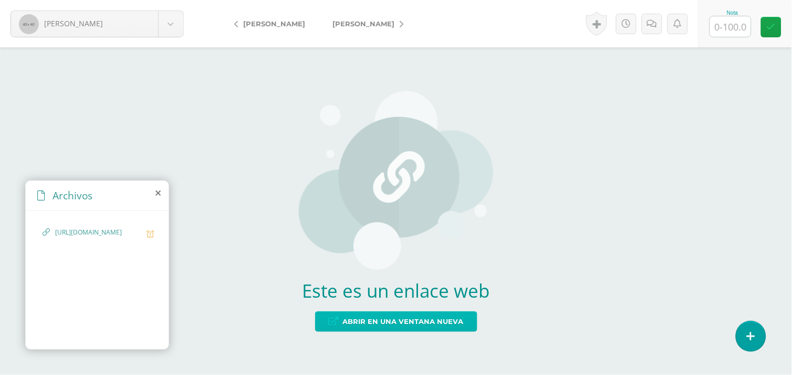
click at [400, 318] on span "Abrir en una ventana nueva" at bounding box center [403, 321] width 121 height 19
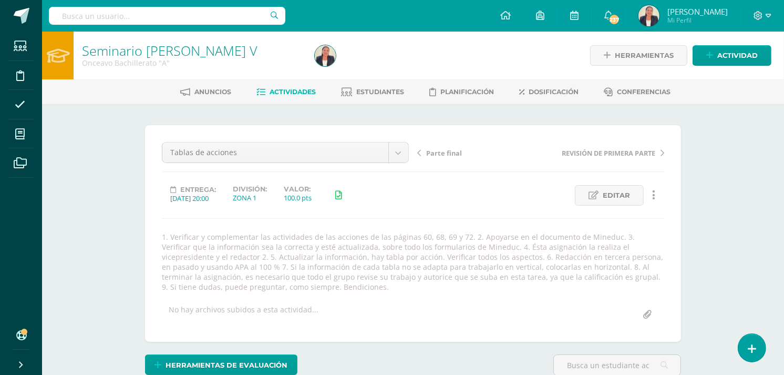
click at [298, 90] on span "Actividades" at bounding box center [293, 92] width 46 height 8
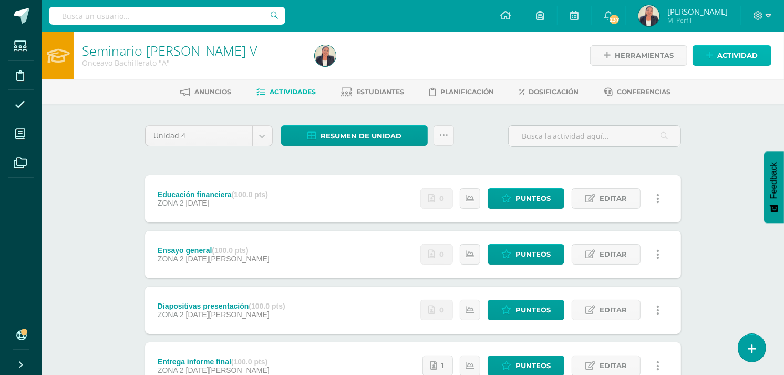
click at [743, 53] on span "Actividad" at bounding box center [737, 55] width 40 height 19
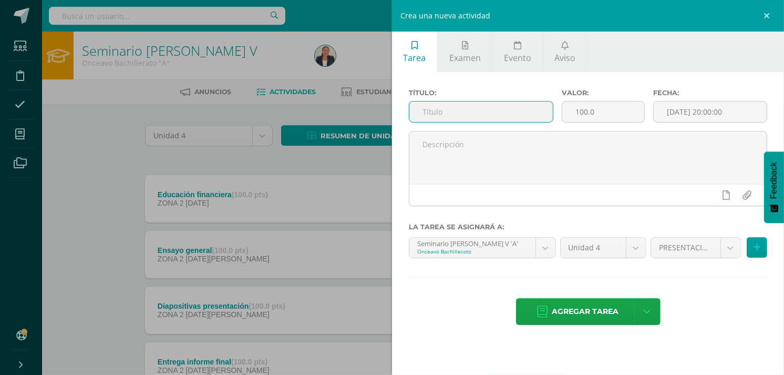
click at [531, 112] on input "text" at bounding box center [480, 111] width 143 height 20
type input "Preguntas de repaso"
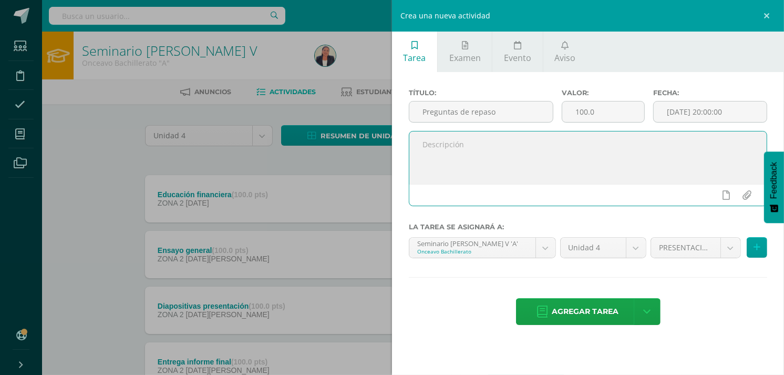
click at [514, 150] on textarea at bounding box center [587, 157] width 357 height 53
click at [744, 195] on input "file" at bounding box center [747, 195] width 20 height 20
click at [456, 144] on textarea at bounding box center [587, 157] width 357 height 53
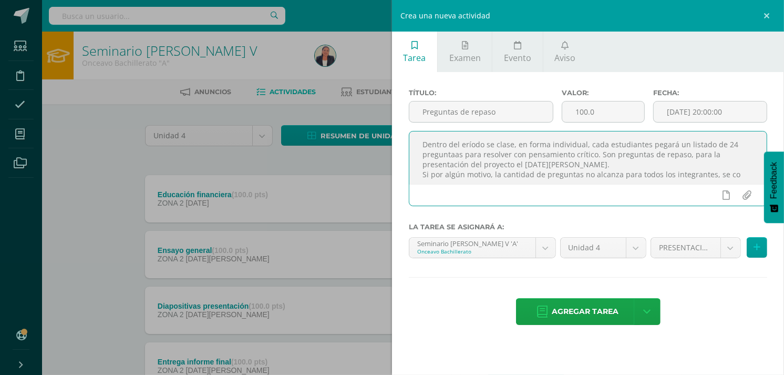
drag, startPoint x: 732, startPoint y: 175, endPoint x: 419, endPoint y: 143, distance: 314.8
click at [419, 143] on textarea "Dentro del eríodo se clase, en forma individual, cada estudiantes pegará un lis…" at bounding box center [587, 157] width 357 height 53
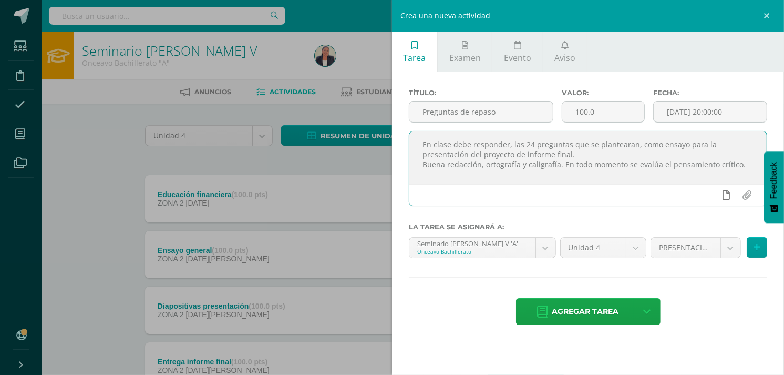
type textarea "En clase debe responder, las 24 preguntas que se plantearan, como ensayo para l…"
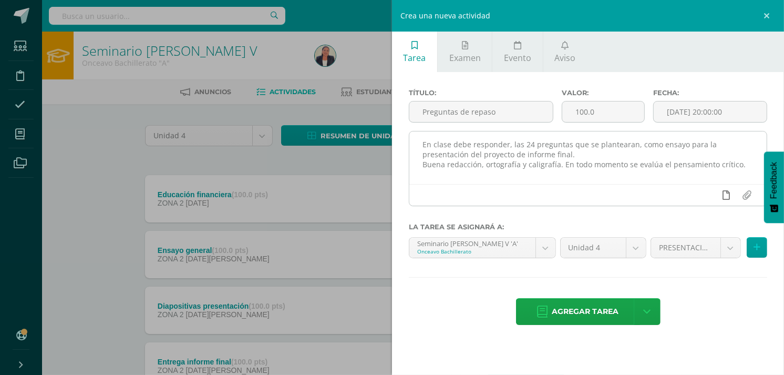
click at [726, 195] on icon at bounding box center [726, 194] width 7 height 9
click at [710, 197] on link at bounding box center [706, 195] width 20 height 20
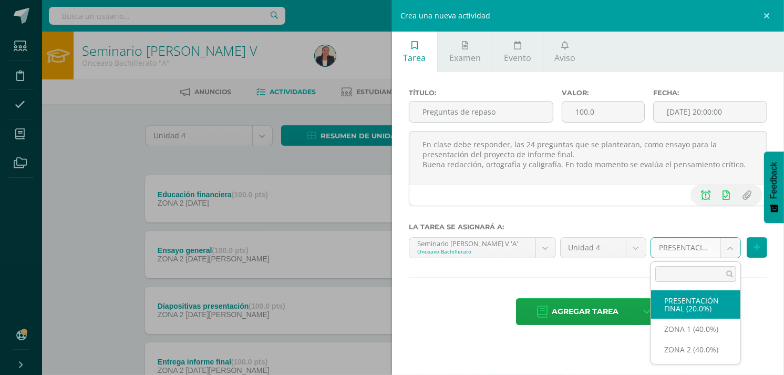
click at [733, 249] on body "Estudiantes Disciplina Asistencia Mis cursos Archivos Soporte Ayuda Reportar un…" at bounding box center [392, 369] width 784 height 738
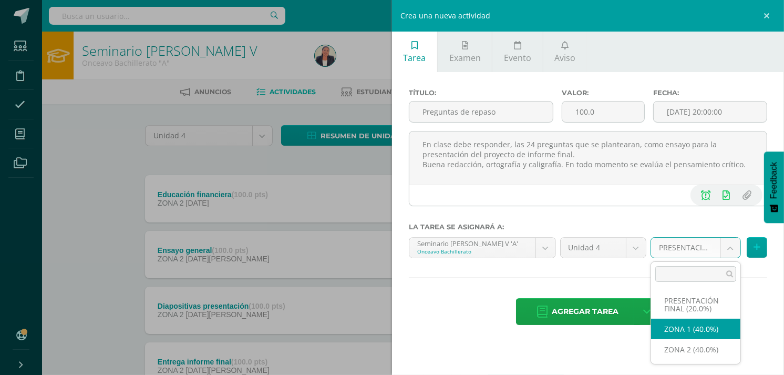
select select "30518"
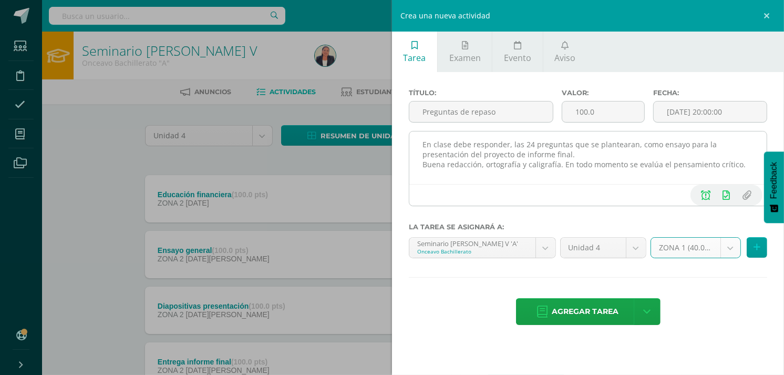
click at [745, 164] on textarea "En clase debe responder, las 24 preguntas que se plantearan, como ensayo para l…" at bounding box center [587, 157] width 357 height 53
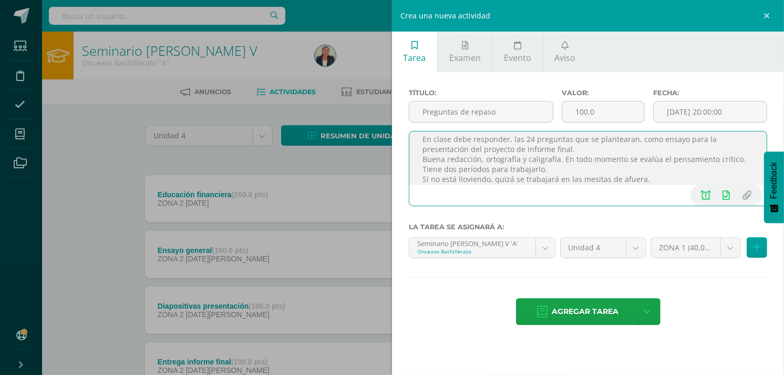
scroll to position [15, 0]
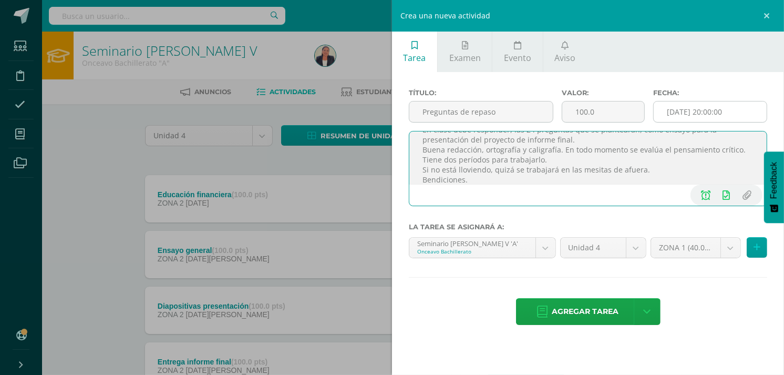
type textarea "En clase debe responder, las 24 preguntas que se plantearan, como ensayo para l…"
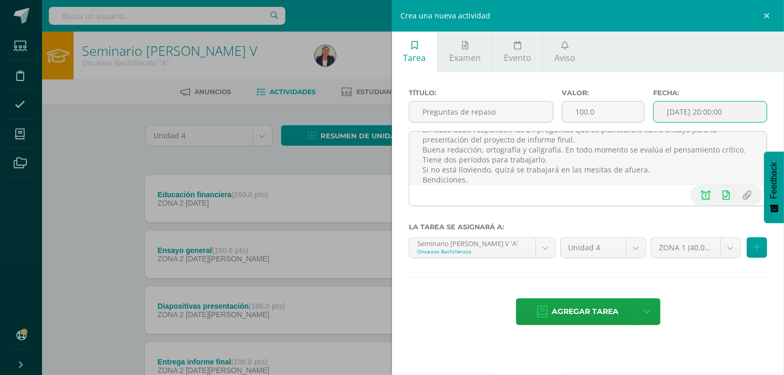
click at [710, 106] on input "[DATE] 20:00:00" at bounding box center [710, 111] width 113 height 20
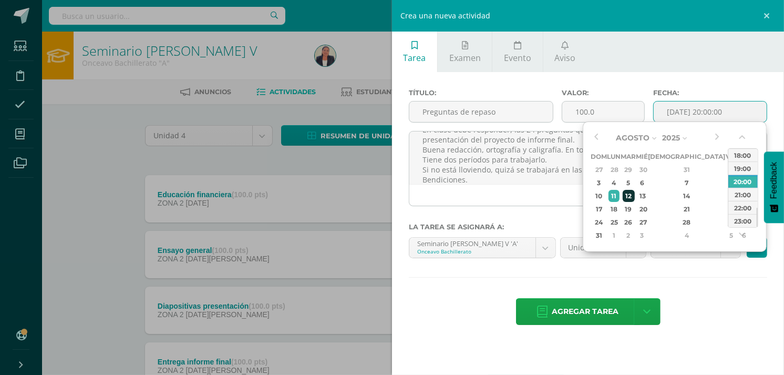
click at [635, 192] on div "12" at bounding box center [629, 196] width 12 height 12
type input "[DATE] 20:00"
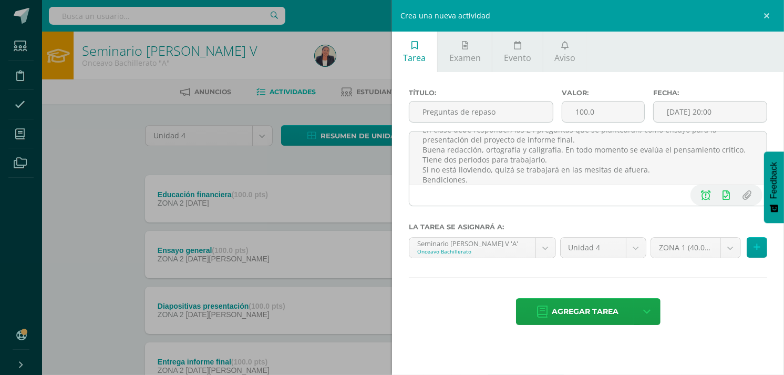
click at [570, 216] on div at bounding box center [587, 218] width 358 height 8
click at [576, 307] on span "Agregar tarea" at bounding box center [585, 311] width 67 height 26
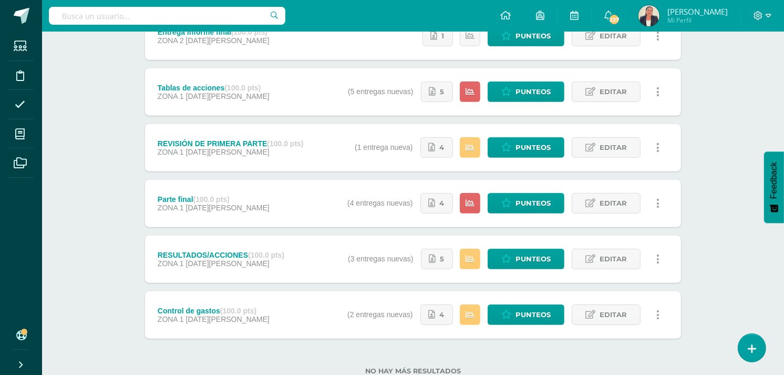
scroll to position [418, 0]
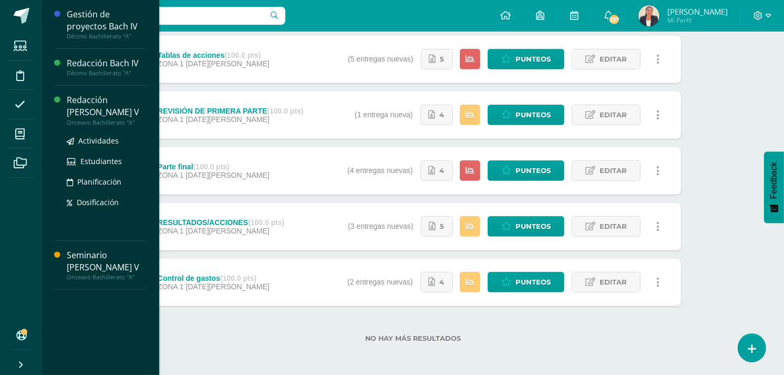
click at [100, 101] on div "Redacción [PERSON_NAME] V" at bounding box center [107, 106] width 80 height 24
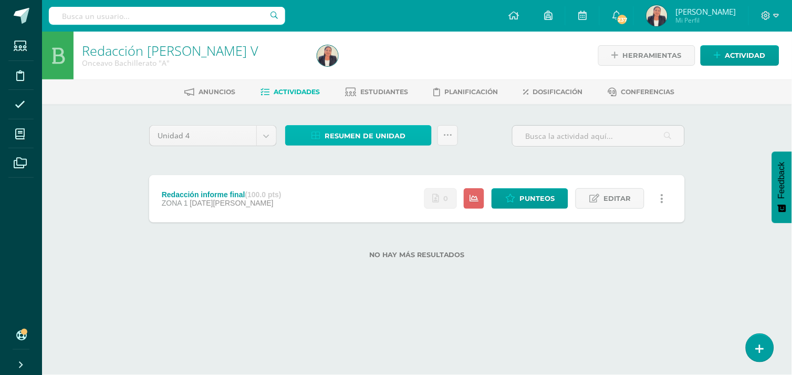
click at [371, 134] on span "Resumen de unidad" at bounding box center [365, 135] width 81 height 19
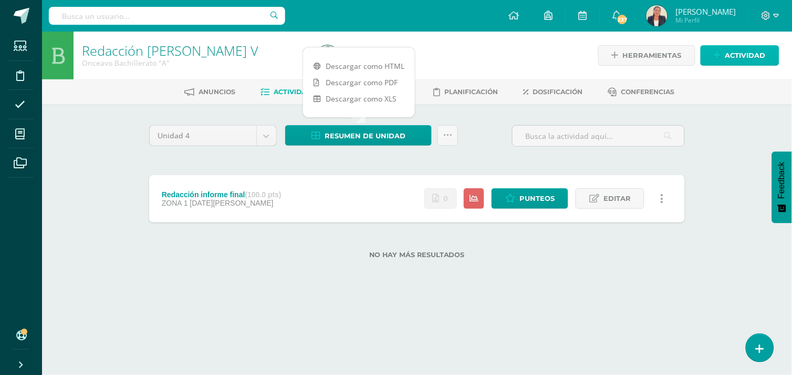
click at [740, 50] on span "Actividad" at bounding box center [746, 55] width 40 height 19
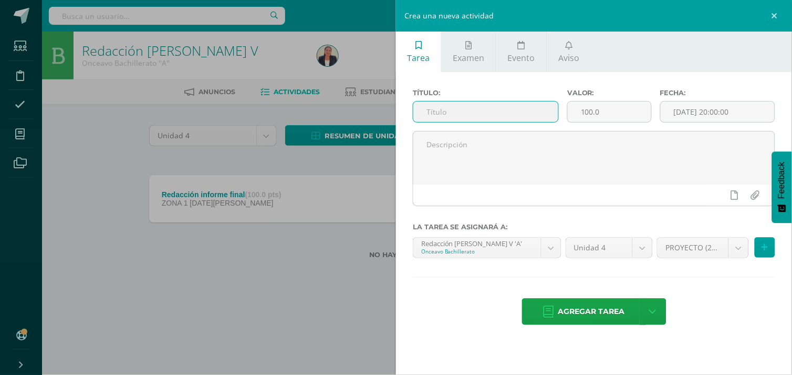
click at [444, 110] on input "text" at bounding box center [485, 111] width 145 height 20
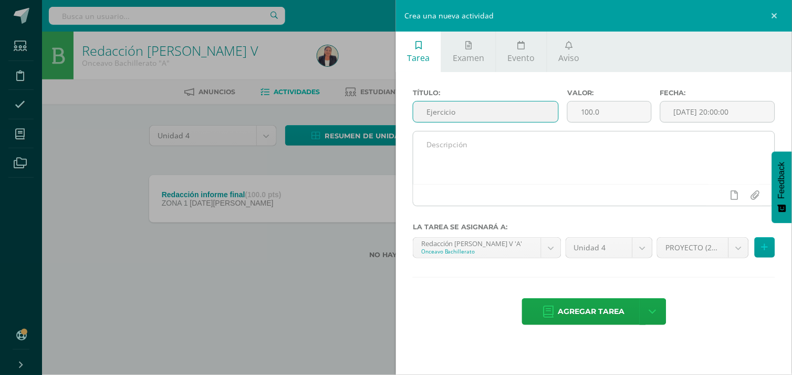
type input "Ejercicio"
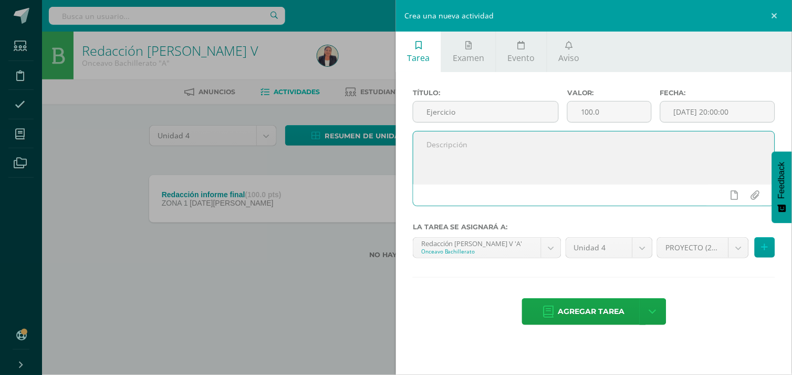
click at [432, 149] on textarea at bounding box center [593, 157] width 361 height 53
type textarea "Con ayuda del libro de texto, resolver las actividades de comprensión lectora. …"
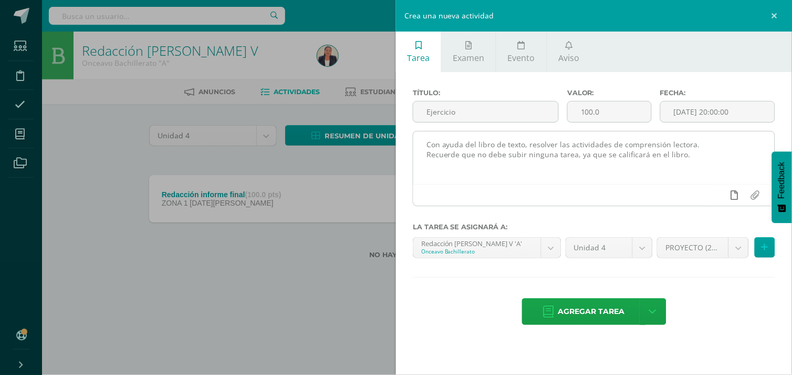
click at [733, 190] on icon at bounding box center [734, 194] width 7 height 9
click at [710, 198] on icon at bounding box center [714, 194] width 9 height 9
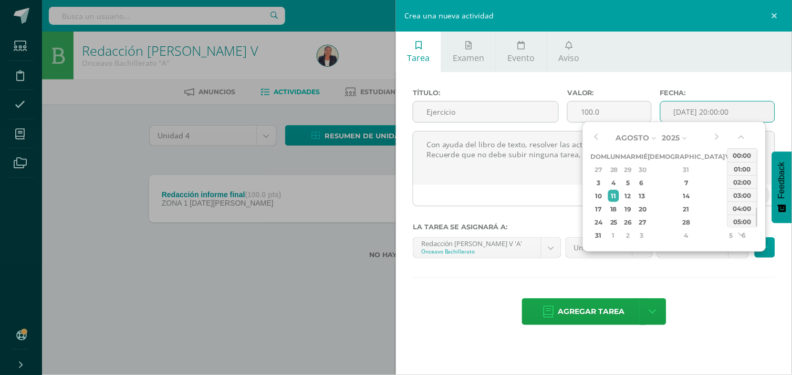
click at [731, 110] on input "[DATE] 20:00:00" at bounding box center [718, 111] width 114 height 20
click at [635, 191] on div "12" at bounding box center [629, 196] width 12 height 12
type input "[DATE] 20:00"
click at [635, 197] on div "12" at bounding box center [629, 196] width 12 height 12
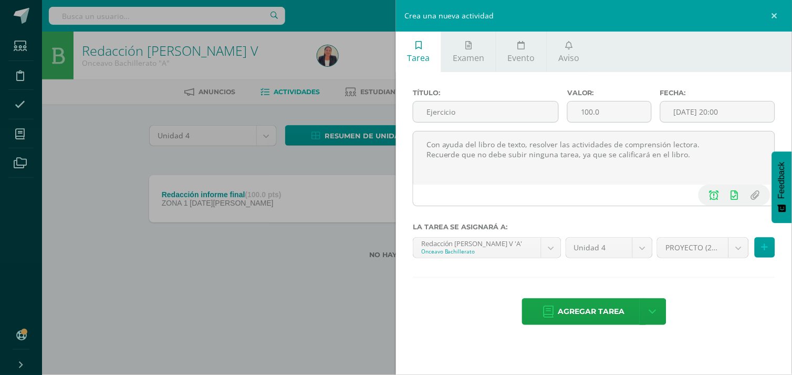
click at [748, 306] on div "Agregar tarea Agregar tarea y ocultar" at bounding box center [594, 312] width 363 height 29
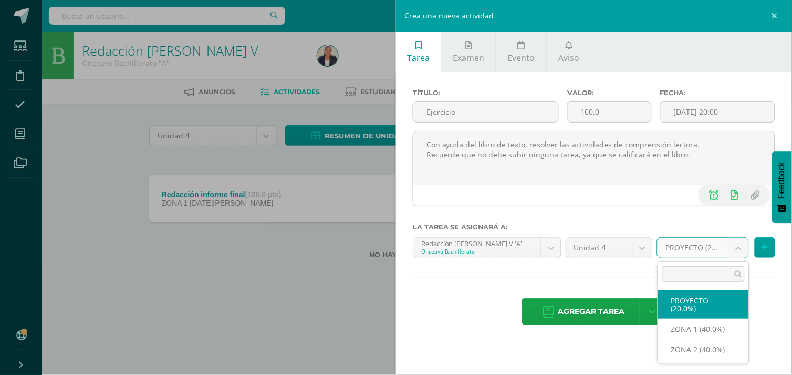
click at [738, 244] on body "Estudiantes Disciplina Asistencia Mis cursos Archivos Soporte Ayuda Reportar un…" at bounding box center [396, 146] width 792 height 292
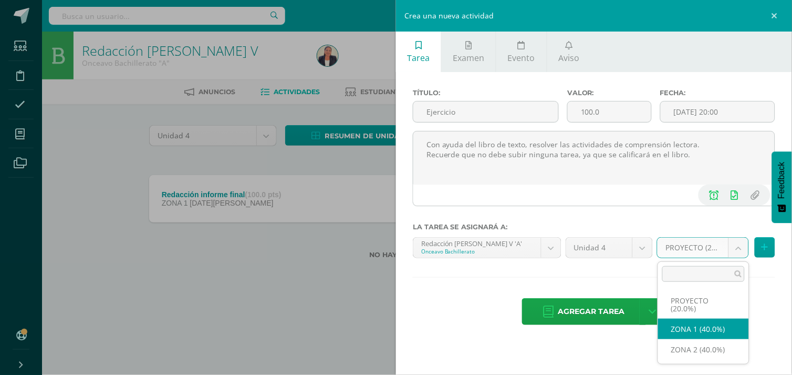
select select "30528"
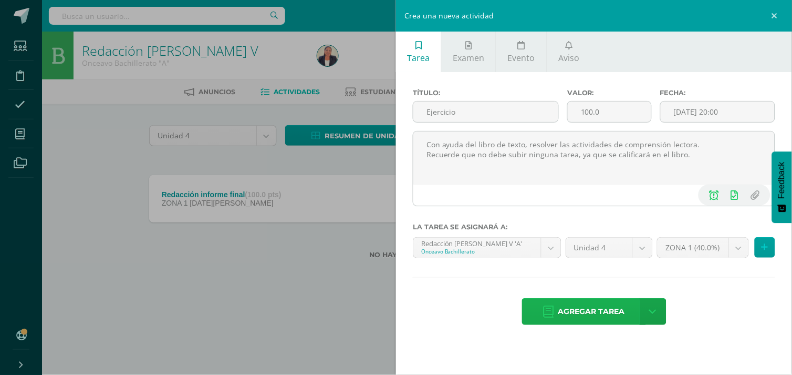
click at [597, 311] on span "Agregar tarea" at bounding box center [592, 311] width 67 height 26
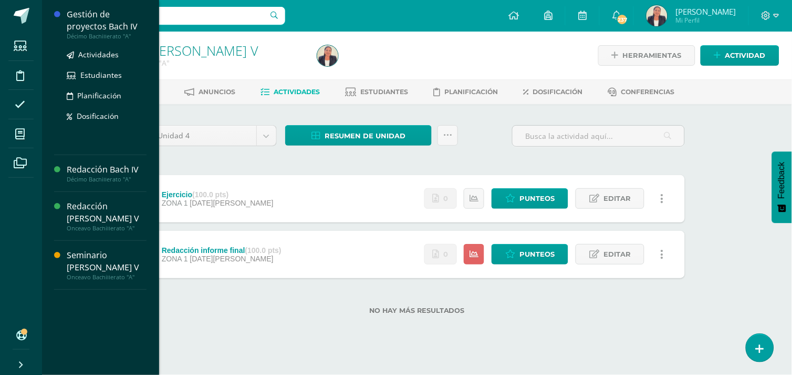
click at [102, 14] on div "Gestión de proyectos Bach IV" at bounding box center [107, 20] width 80 height 24
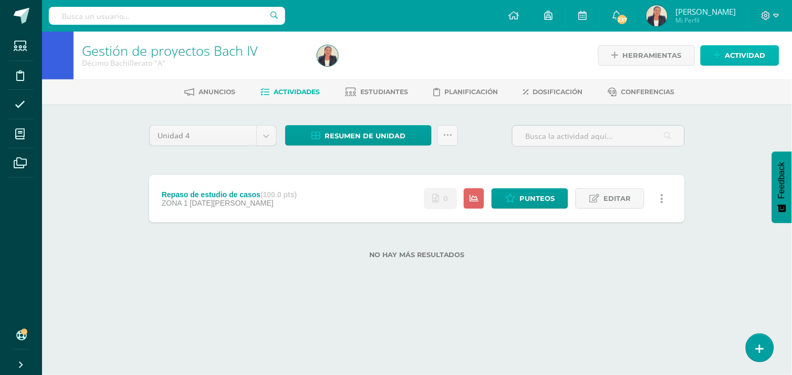
click at [726, 57] on link "Actividad" at bounding box center [740, 55] width 79 height 20
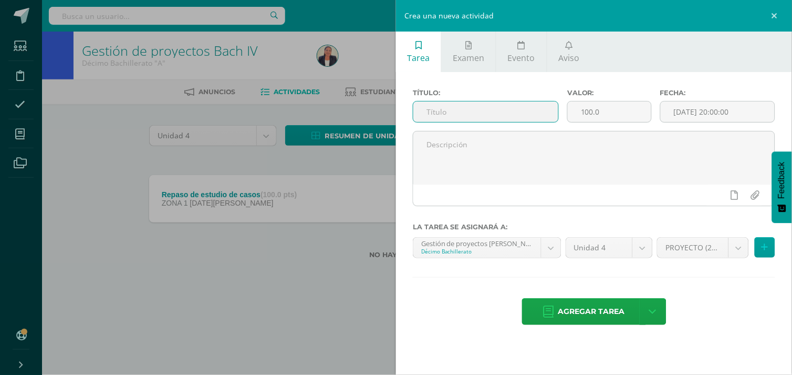
click at [436, 114] on input "text" at bounding box center [485, 111] width 145 height 20
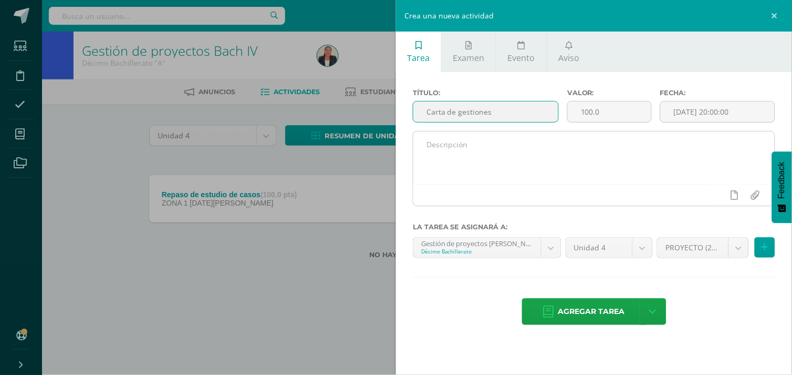
type input "Carta de gestiones"
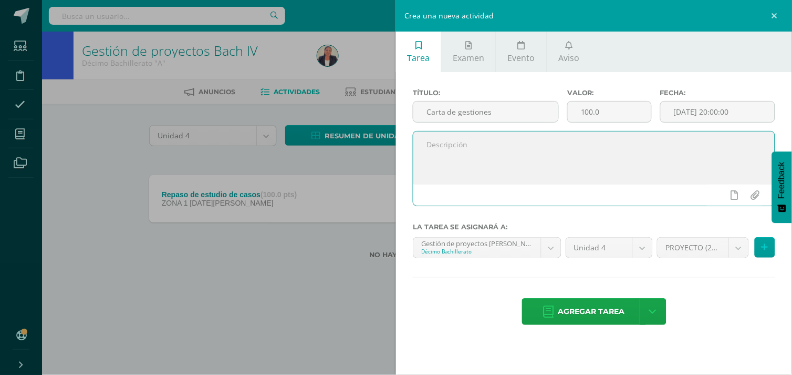
click at [462, 143] on textarea at bounding box center [593, 157] width 361 height 53
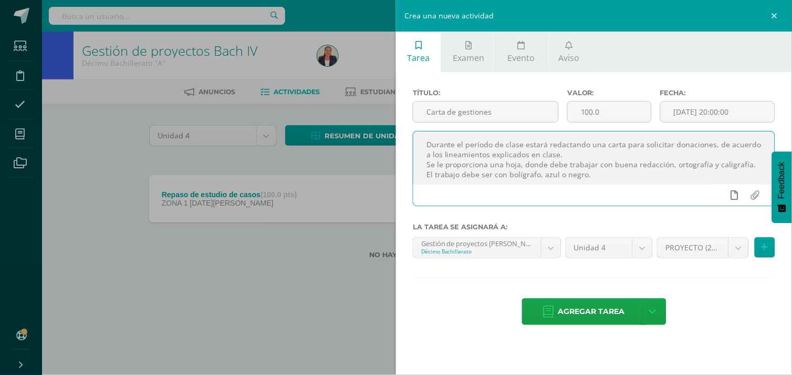
type textarea "Durante el período de clase estará redactando una carta para solicitar donacion…"
click at [735, 195] on icon at bounding box center [734, 194] width 7 height 9
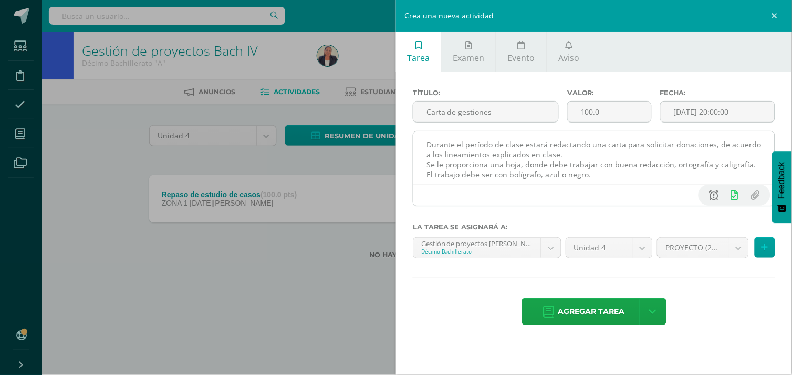
click at [715, 192] on icon at bounding box center [714, 194] width 9 height 9
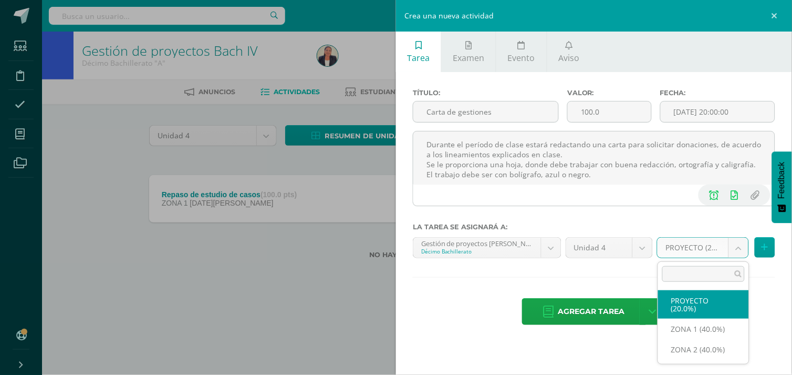
click at [743, 244] on body "Estudiantes Disciplina Asistencia Mis cursos Archivos Soporte Ayuda Reportar un…" at bounding box center [396, 146] width 792 height 292
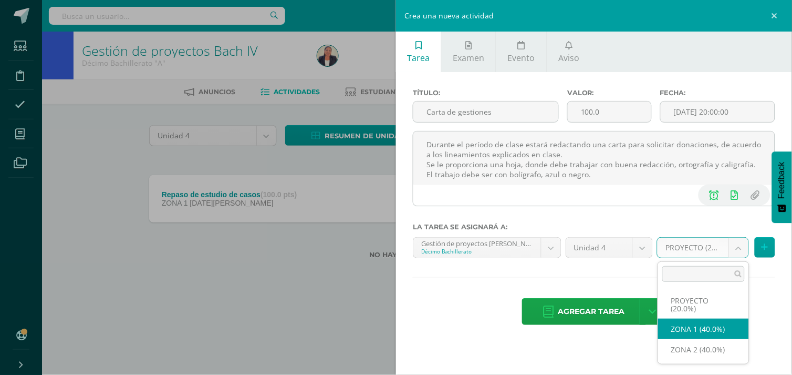
select select "30536"
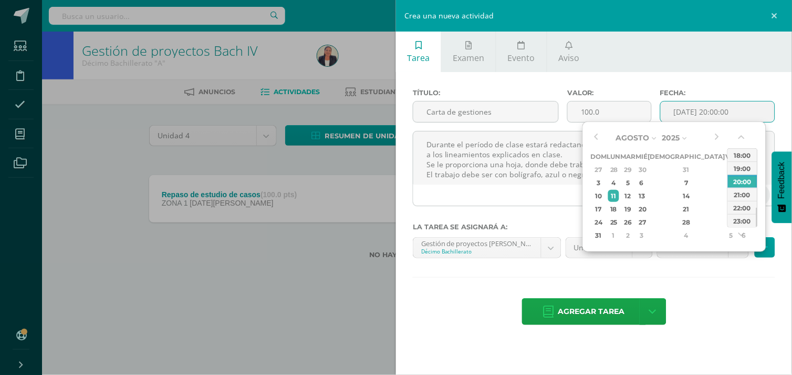
click at [743, 109] on input "[DATE] 20:00:00" at bounding box center [718, 111] width 114 height 20
click at [635, 195] on div "12" at bounding box center [629, 196] width 12 height 12
click at [741, 137] on button "button" at bounding box center [743, 139] width 11 height 16
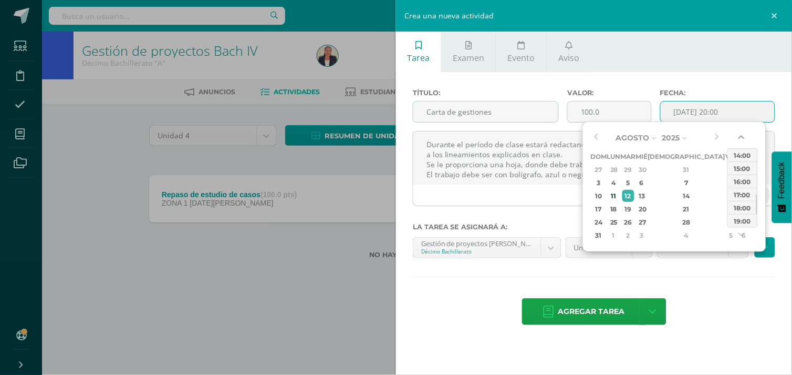
click at [741, 137] on button "button" at bounding box center [743, 139] width 11 height 16
click at [746, 151] on div "14:00" at bounding box center [742, 154] width 29 height 13
type input "2025-08-12 14:00"
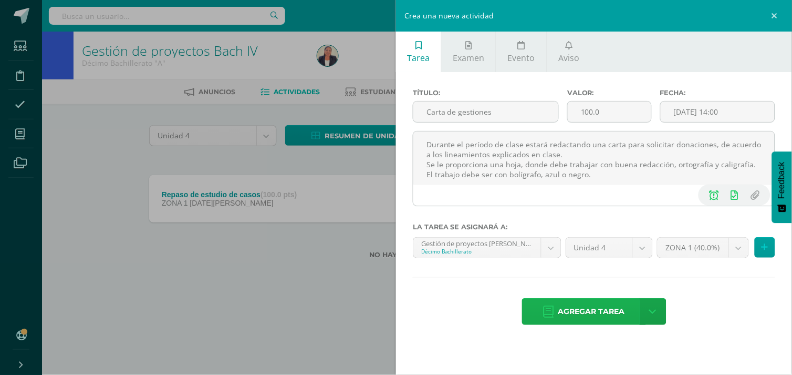
click at [597, 306] on span "Agregar tarea" at bounding box center [592, 311] width 67 height 26
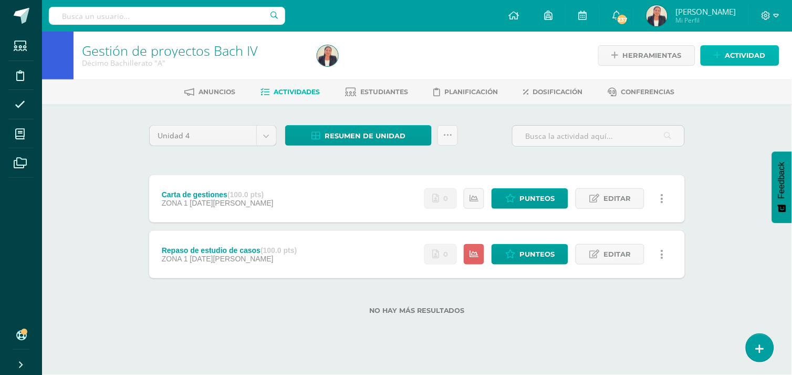
click at [733, 56] on span "Actividad" at bounding box center [746, 55] width 40 height 19
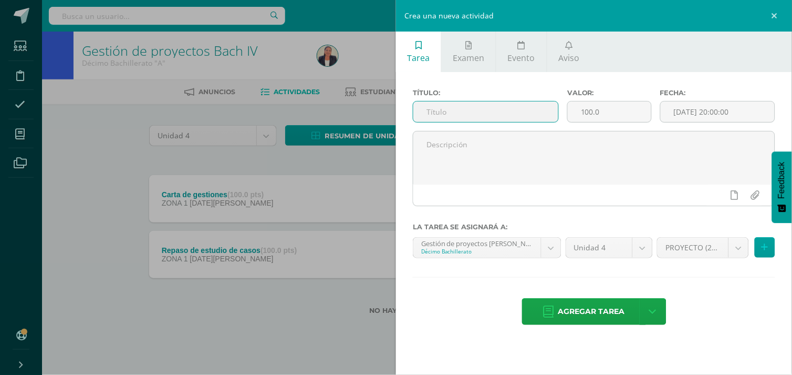
click at [515, 117] on input "text" at bounding box center [485, 111] width 145 height 20
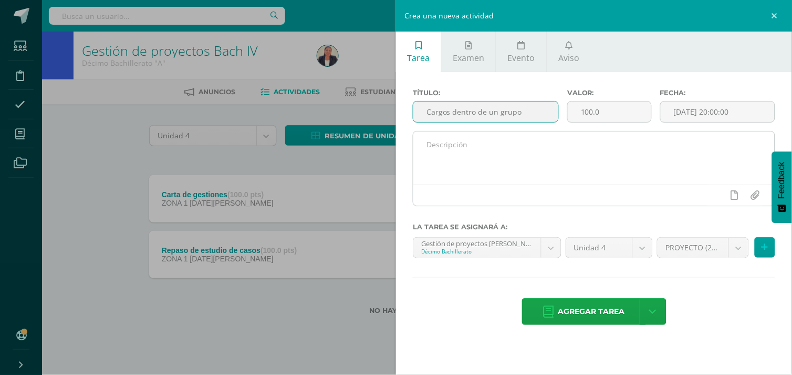
type input "Cargos dentro de un grupo"
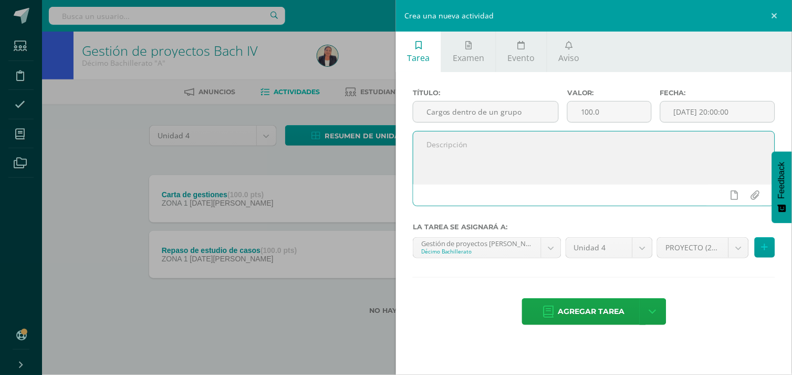
click at [477, 146] on textarea at bounding box center [593, 157] width 361 height 53
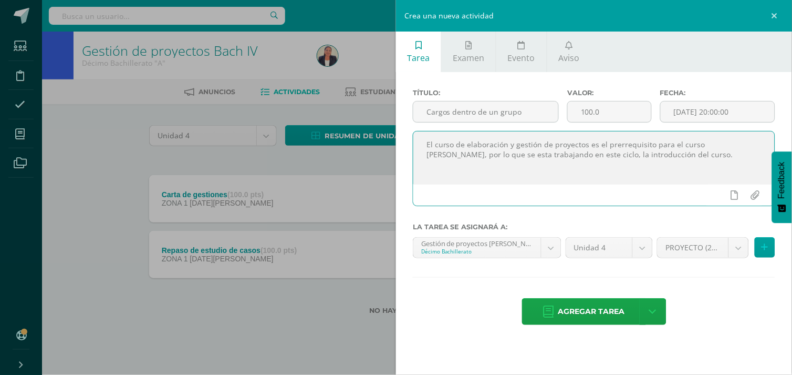
click at [665, 156] on textarea "El curso de elaboración y gestión de proyectos es el prerrequisito para el curs…" at bounding box center [593, 157] width 361 height 53
click at [742, 146] on textarea "El curso de elaboración y gestión de proyectos es el prerrequisito para el curs…" at bounding box center [593, 157] width 361 height 53
paste textarea "CARGOS RESPONSABILIDADES Presidente Vicepresidente Secretario Tesorero Gestor R…"
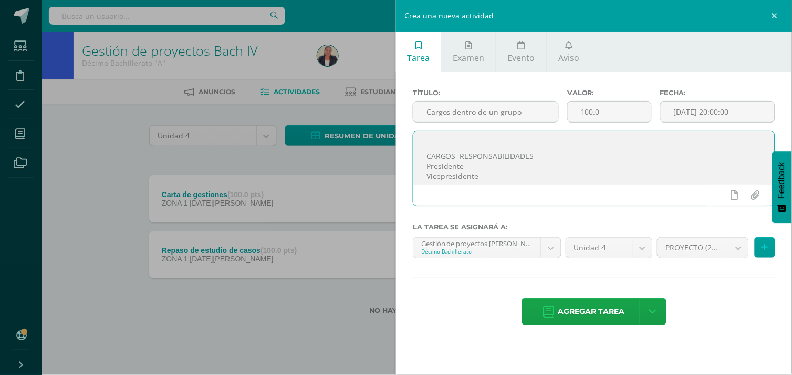
scroll to position [54, 0]
click at [458, 149] on textarea "El curso de elaboración y gestión de proyectos es el prerrequisito para el curs…" at bounding box center [593, 157] width 361 height 53
type textarea "El curso de elaboración y gestión de proyectos es el prerrequisito para el curs…"
click at [731, 191] on link at bounding box center [735, 195] width 20 height 20
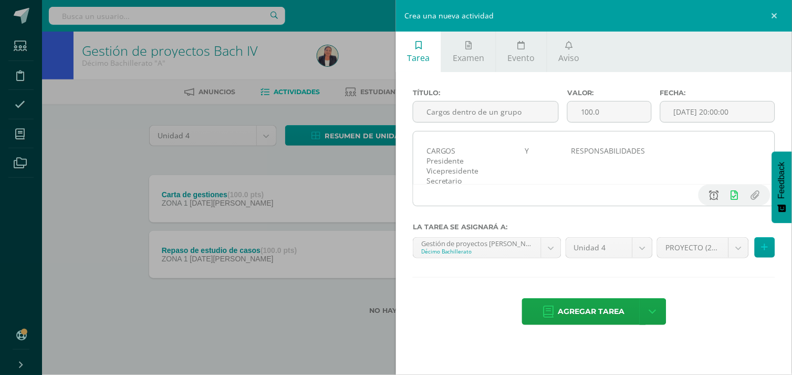
click at [716, 193] on icon at bounding box center [714, 194] width 9 height 9
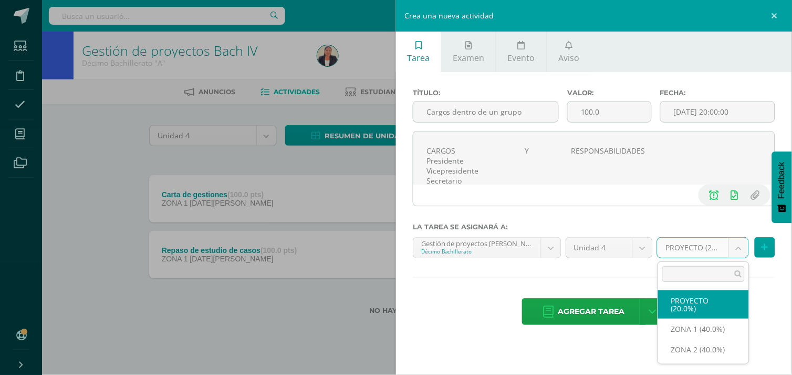
click at [738, 248] on body "Tarea asignada exitosamente Estudiantes Disciplina Asistencia Mis cursos Archiv…" at bounding box center [396, 174] width 792 height 348
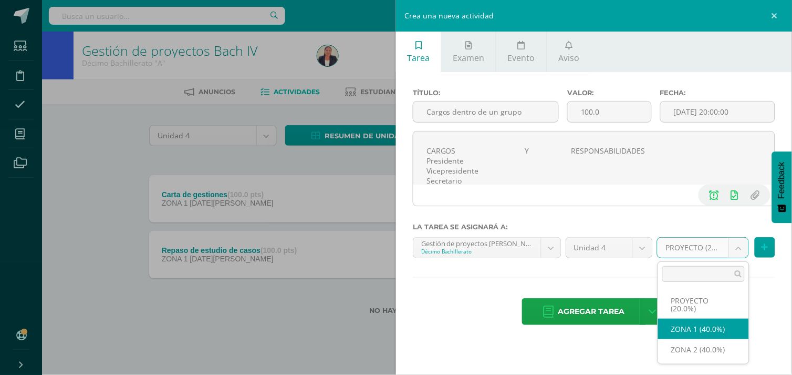
select select "30536"
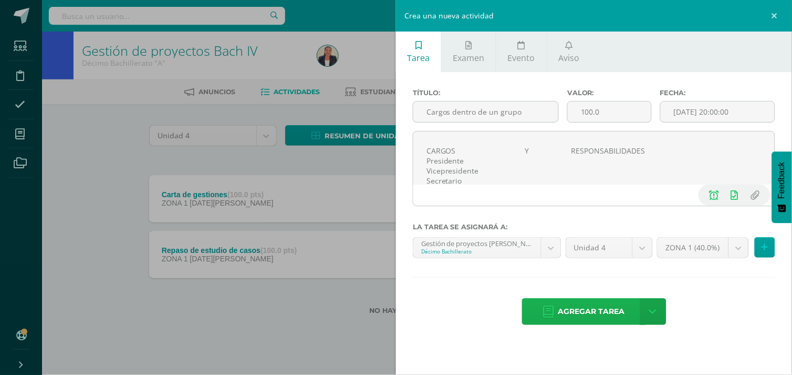
click at [617, 312] on span "Agregar tarea" at bounding box center [592, 311] width 67 height 26
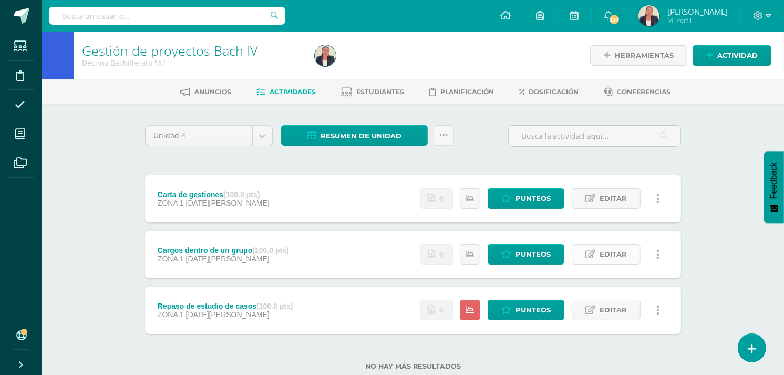
click at [611, 251] on span "Editar" at bounding box center [612, 253] width 27 height 19
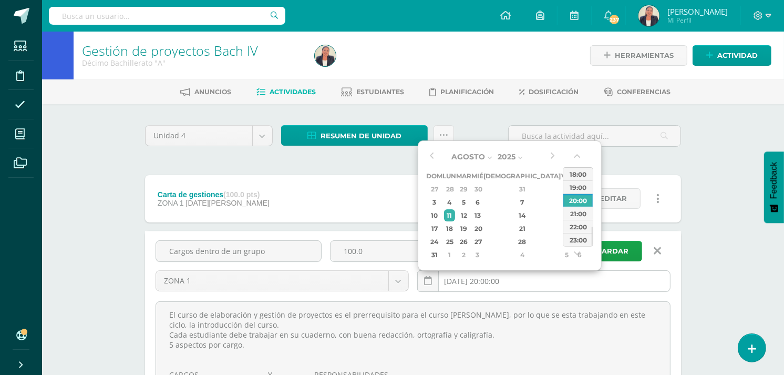
click at [548, 280] on input "[DATE] 20:00:00" at bounding box center [544, 281] width 252 height 20
click at [470, 209] on div "12" at bounding box center [464, 215] width 12 height 12
type input "2025-08-12 20:00"
click at [690, 146] on div "Unidad 4 Unidad 1 Unidad 2 Unidad 3 Unidad 4 Resumen de unidad Descargar como H…" at bounding box center [413, 329] width 578 height 450
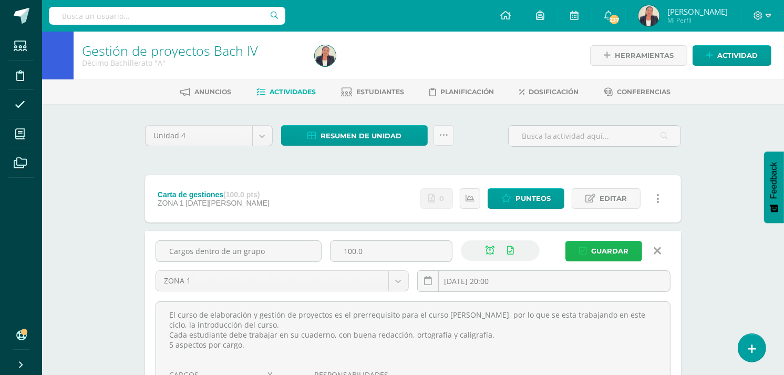
click at [595, 245] on span "Guardar" at bounding box center [609, 250] width 37 height 19
